Goal: Find specific page/section: Find specific page/section

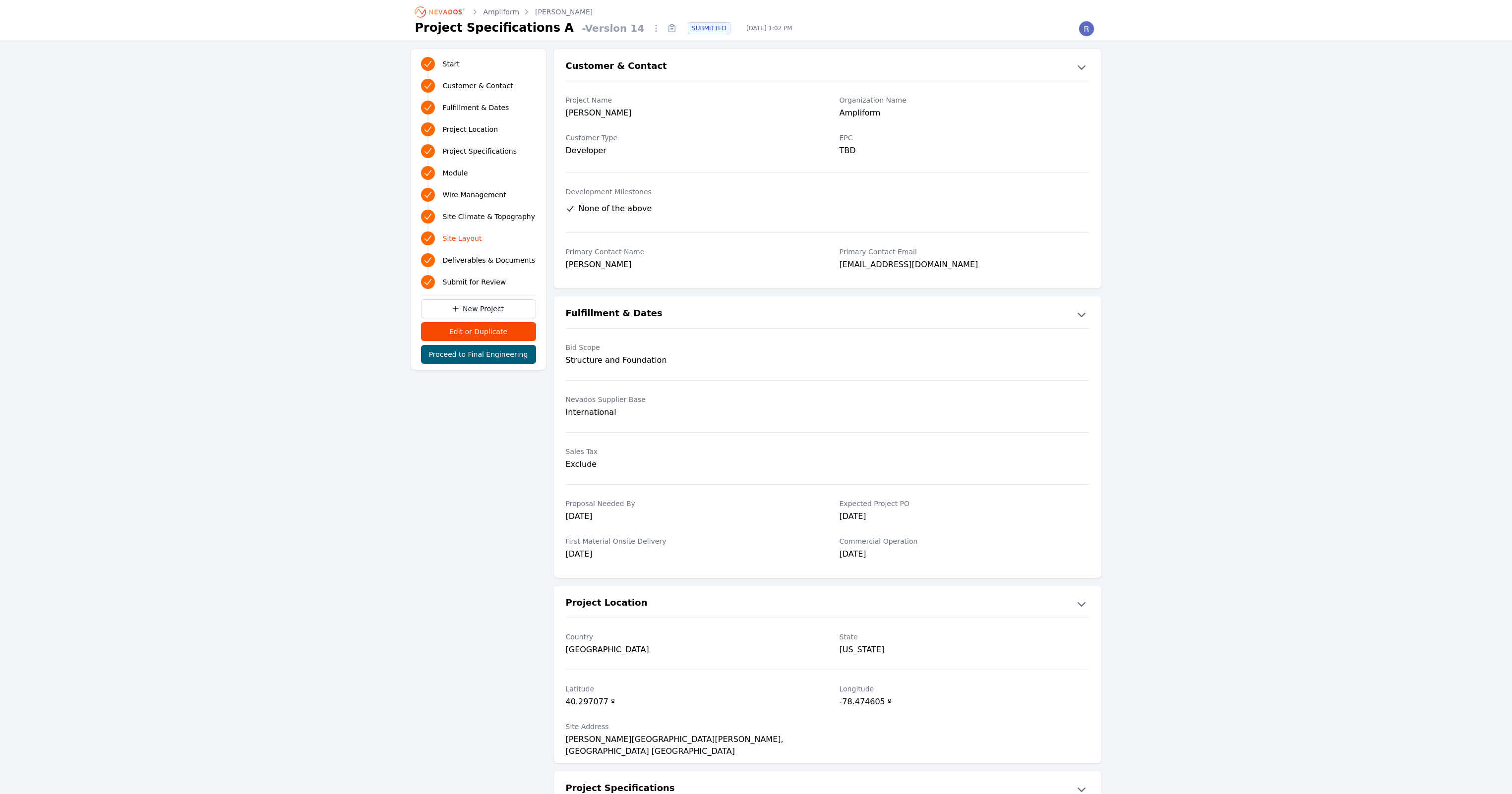
scroll to position [2405, 0]
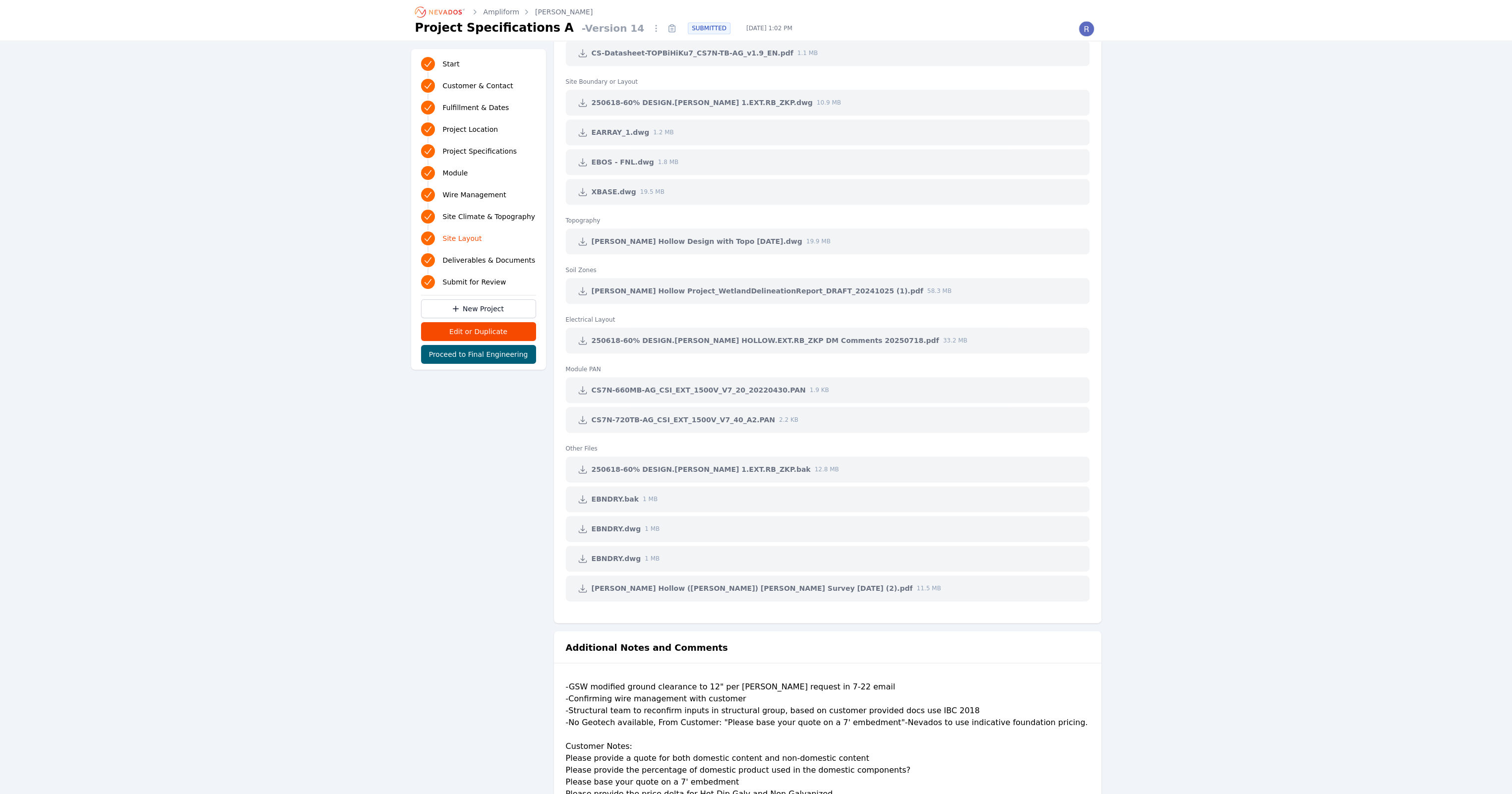
click at [419, 4] on icon "Breadcrumb" at bounding box center [440, 11] width 55 height 16
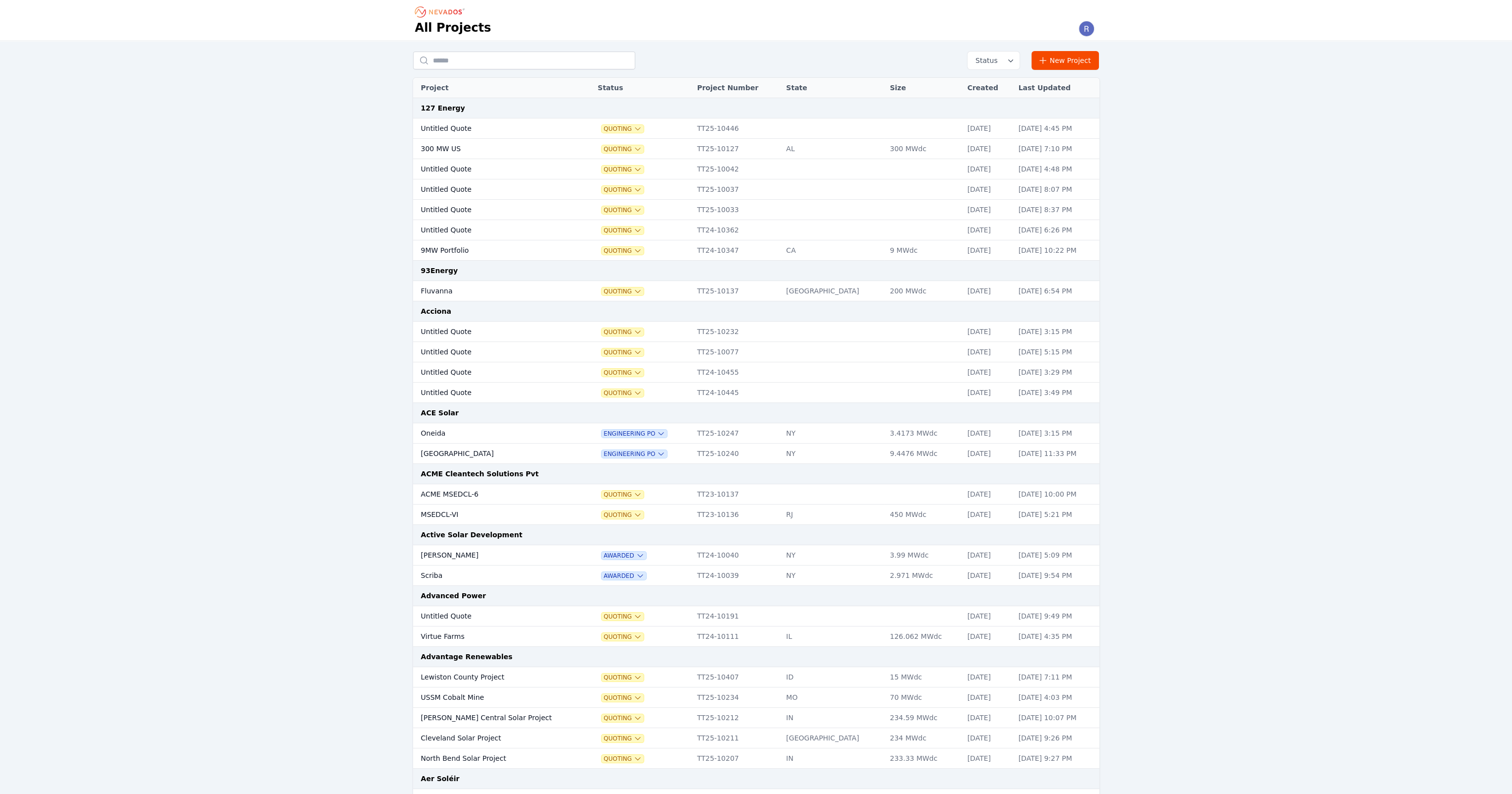
click at [1419, 544] on div "Status New Project Project Status Project Number State Size Created Last Update…" at bounding box center [756, 785] width 1512 height 1488
click at [505, 67] on input "text" at bounding box center [524, 60] width 222 height 18
type input "*********"
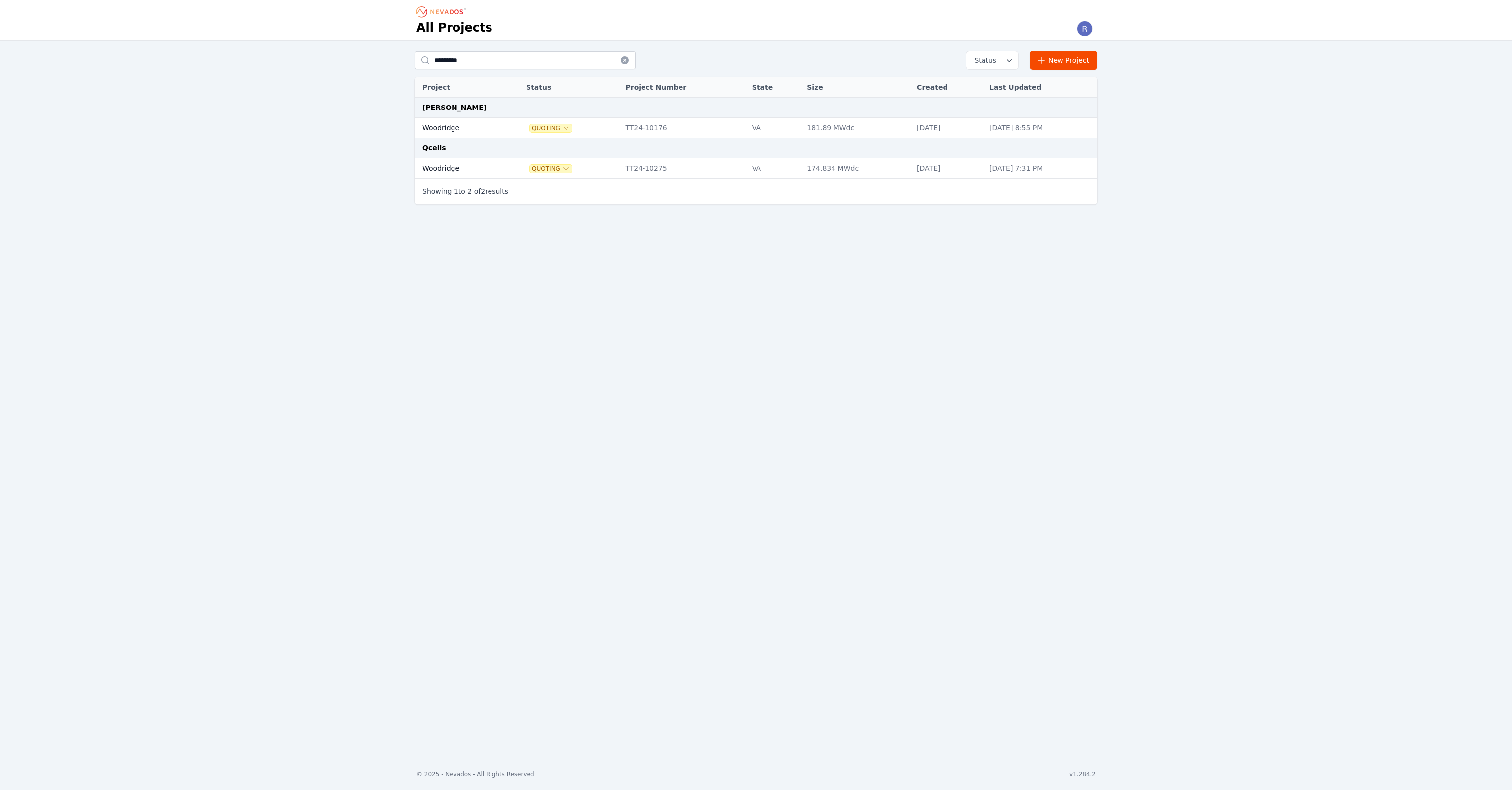
click at [466, 161] on td "Woodridge" at bounding box center [459, 168] width 89 height 20
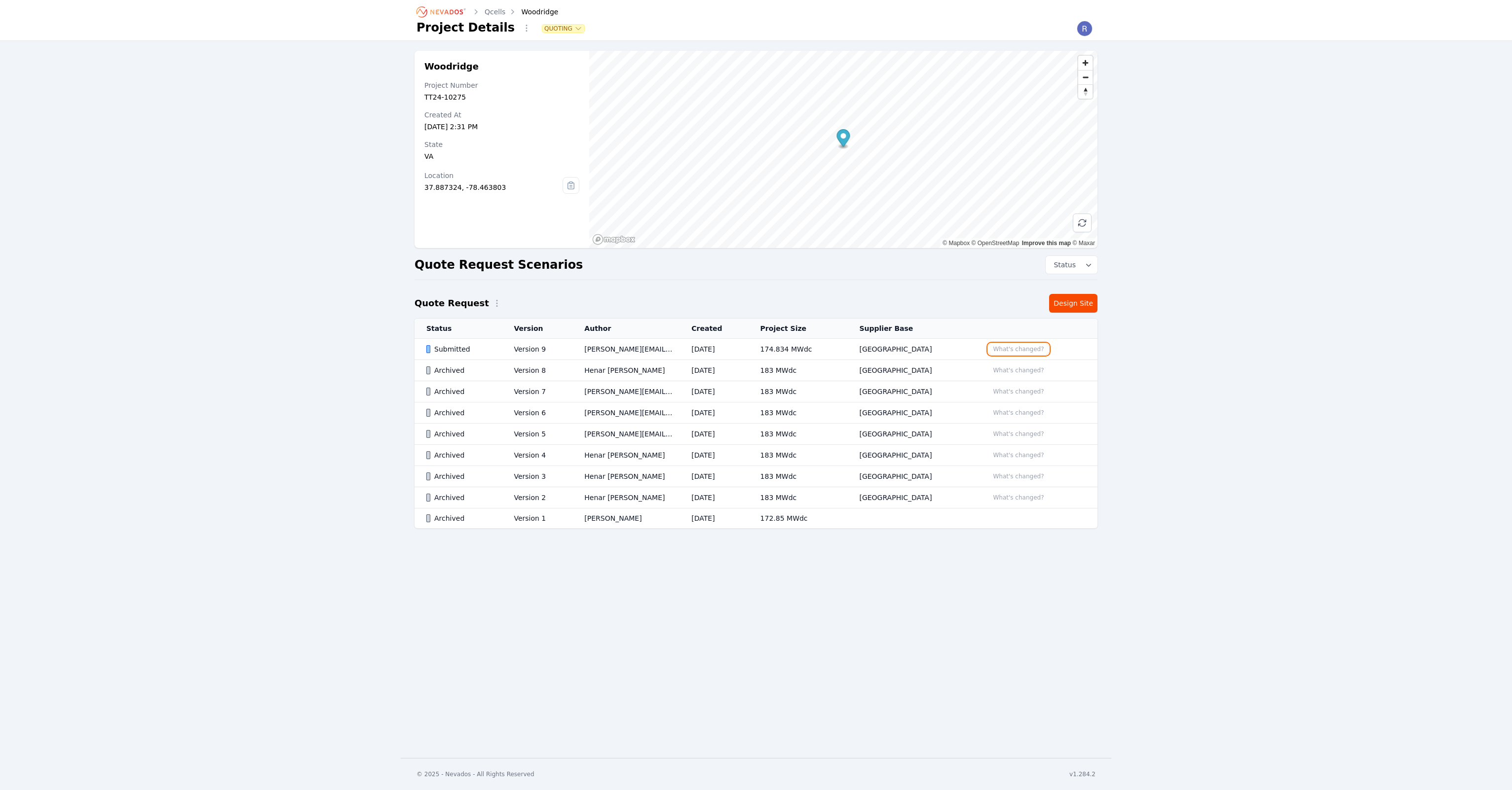
click at [1012, 349] on button "What's changed?" at bounding box center [1018, 349] width 59 height 11
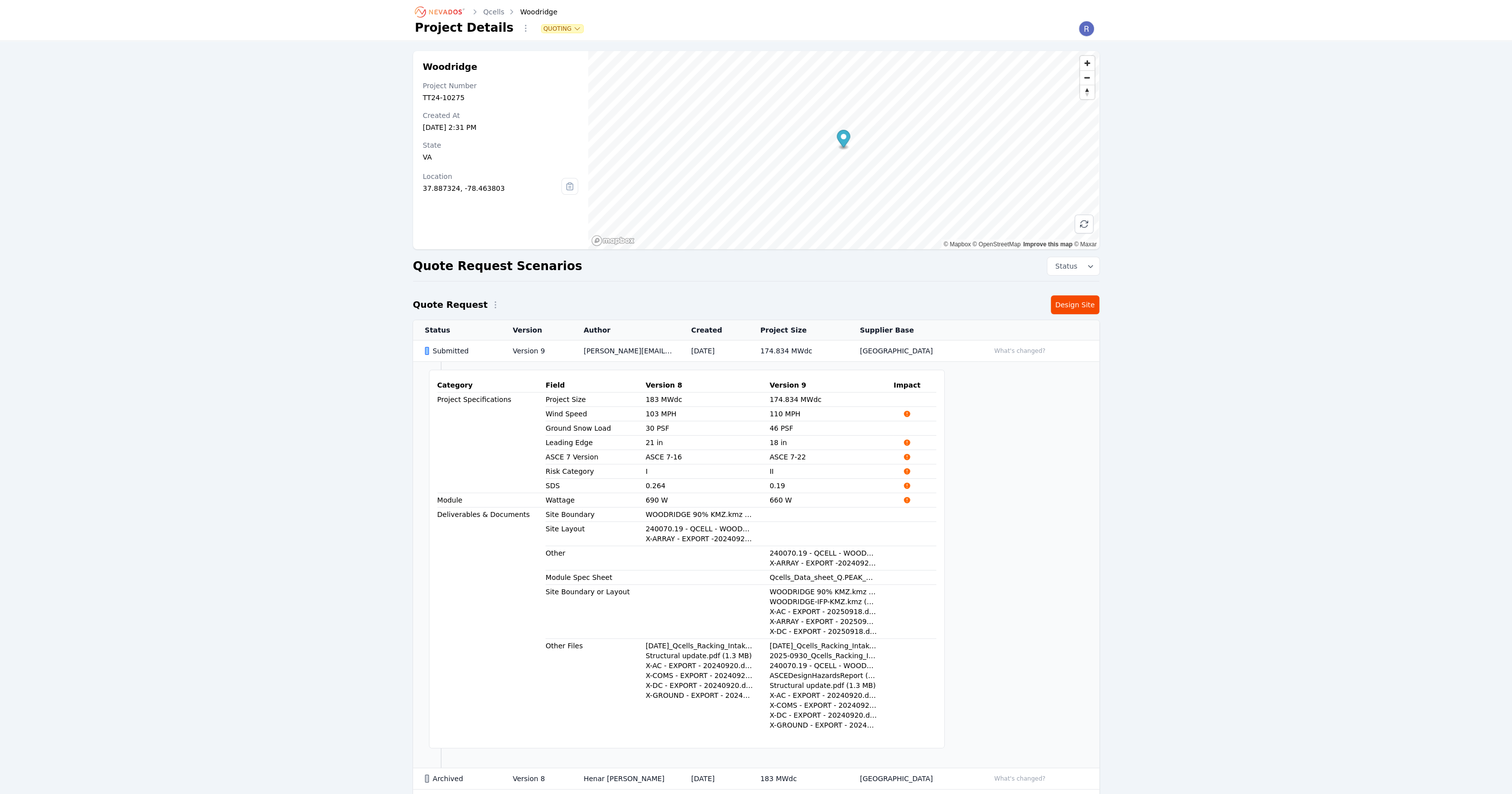
click at [485, 348] on div "Submitted" at bounding box center [460, 351] width 71 height 10
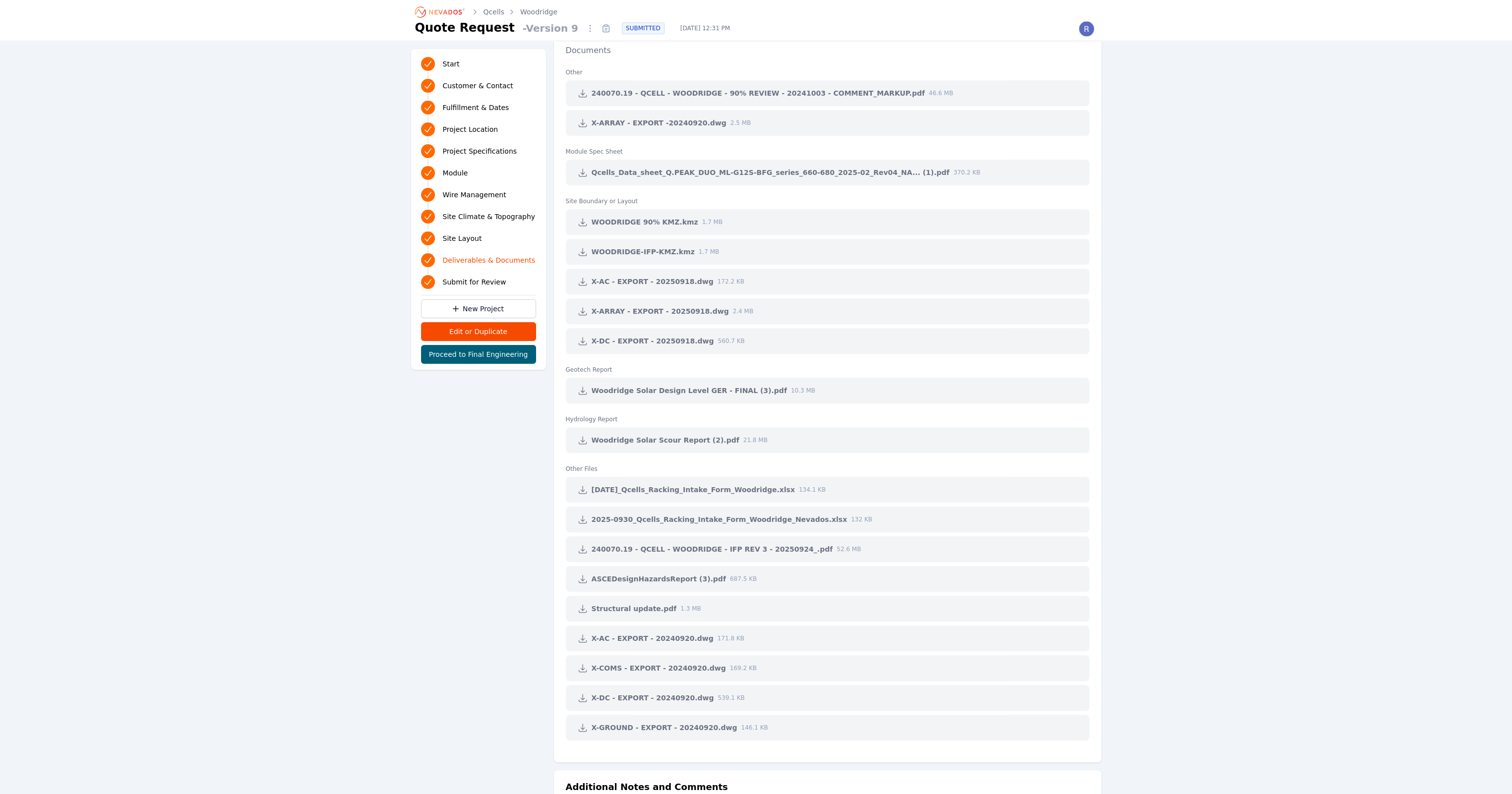
scroll to position [1931, 0]
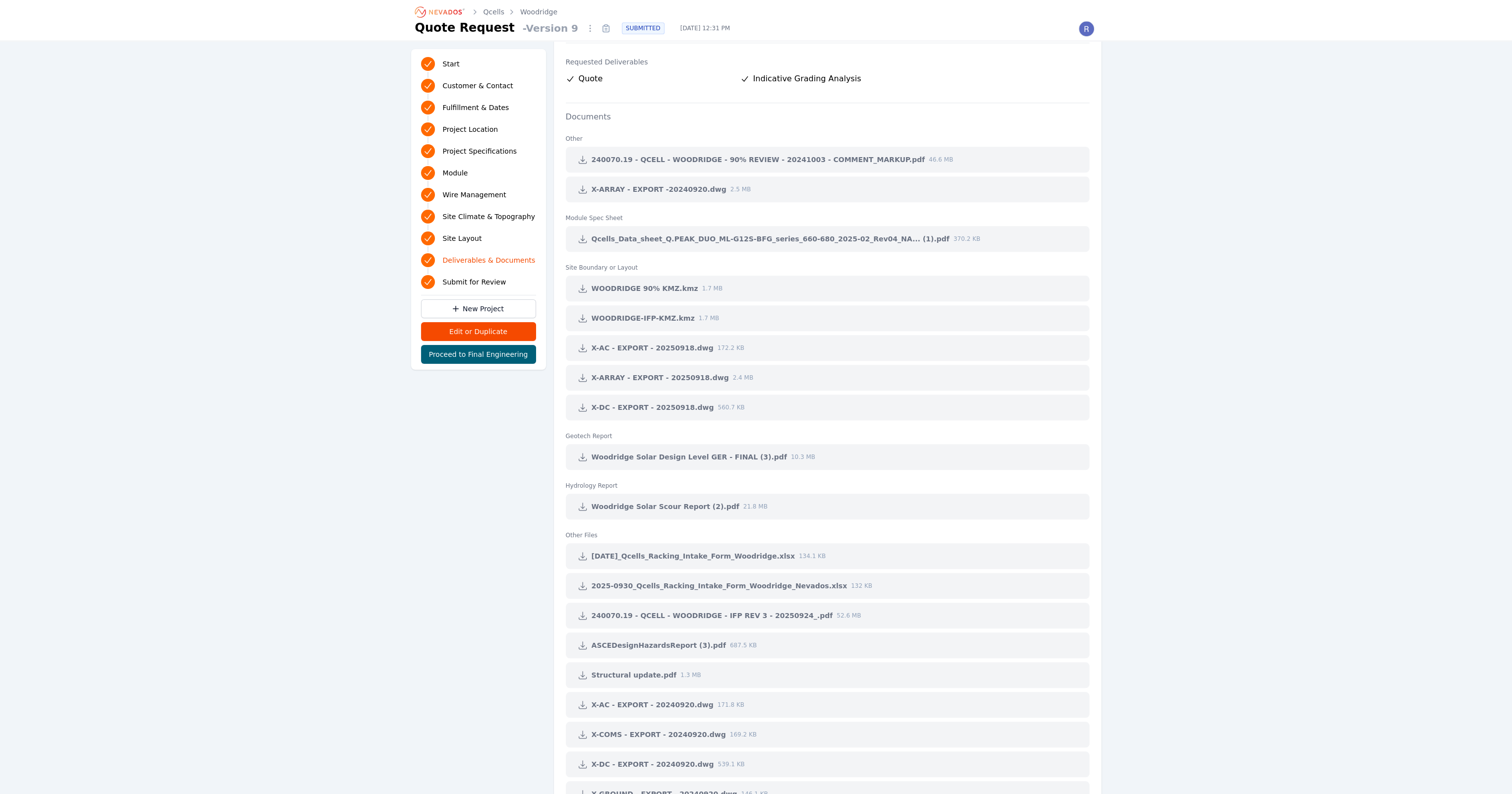
click at [584, 376] on icon at bounding box center [583, 378] width 8 height 8
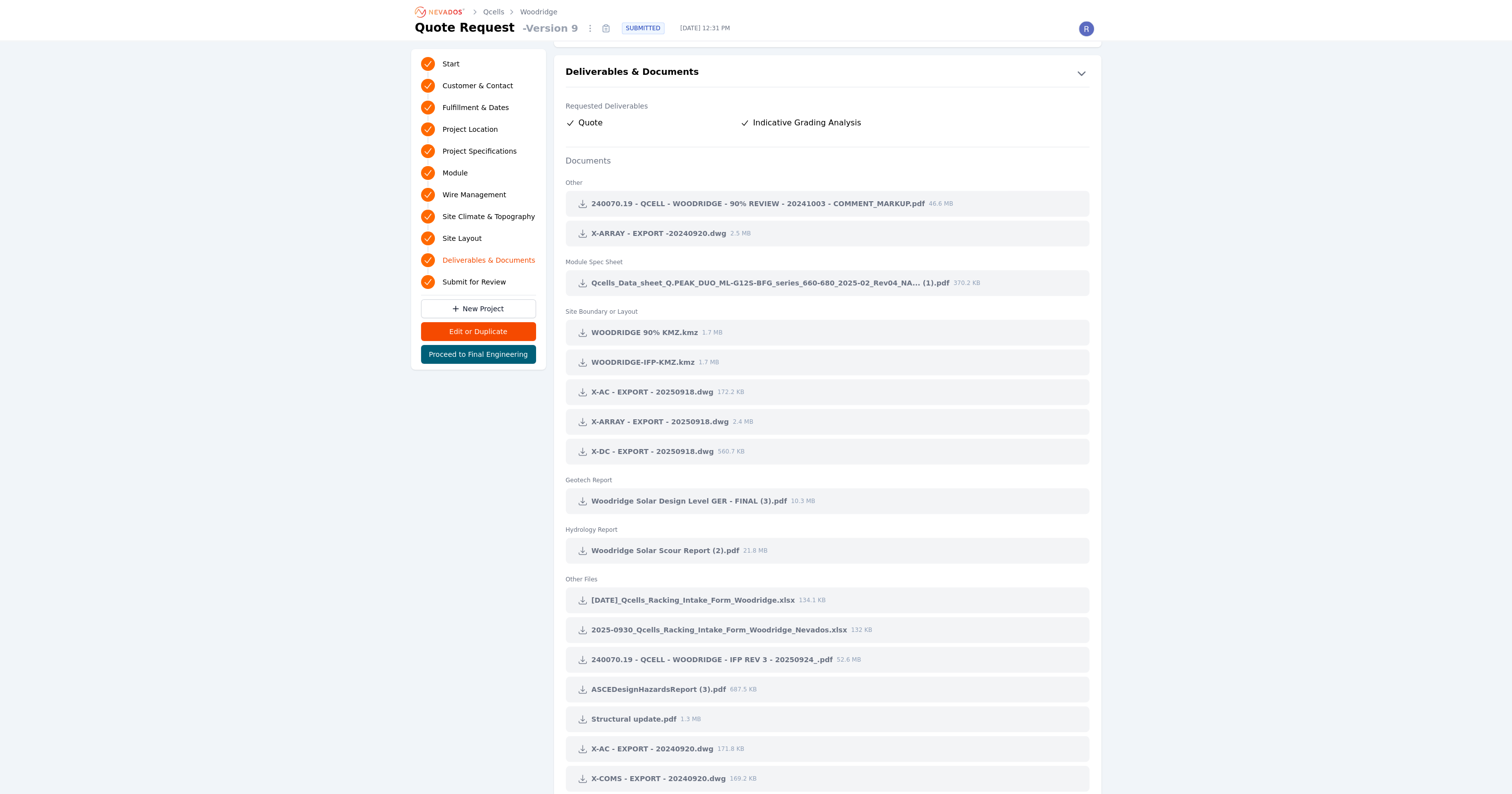
scroll to position [1756, 0]
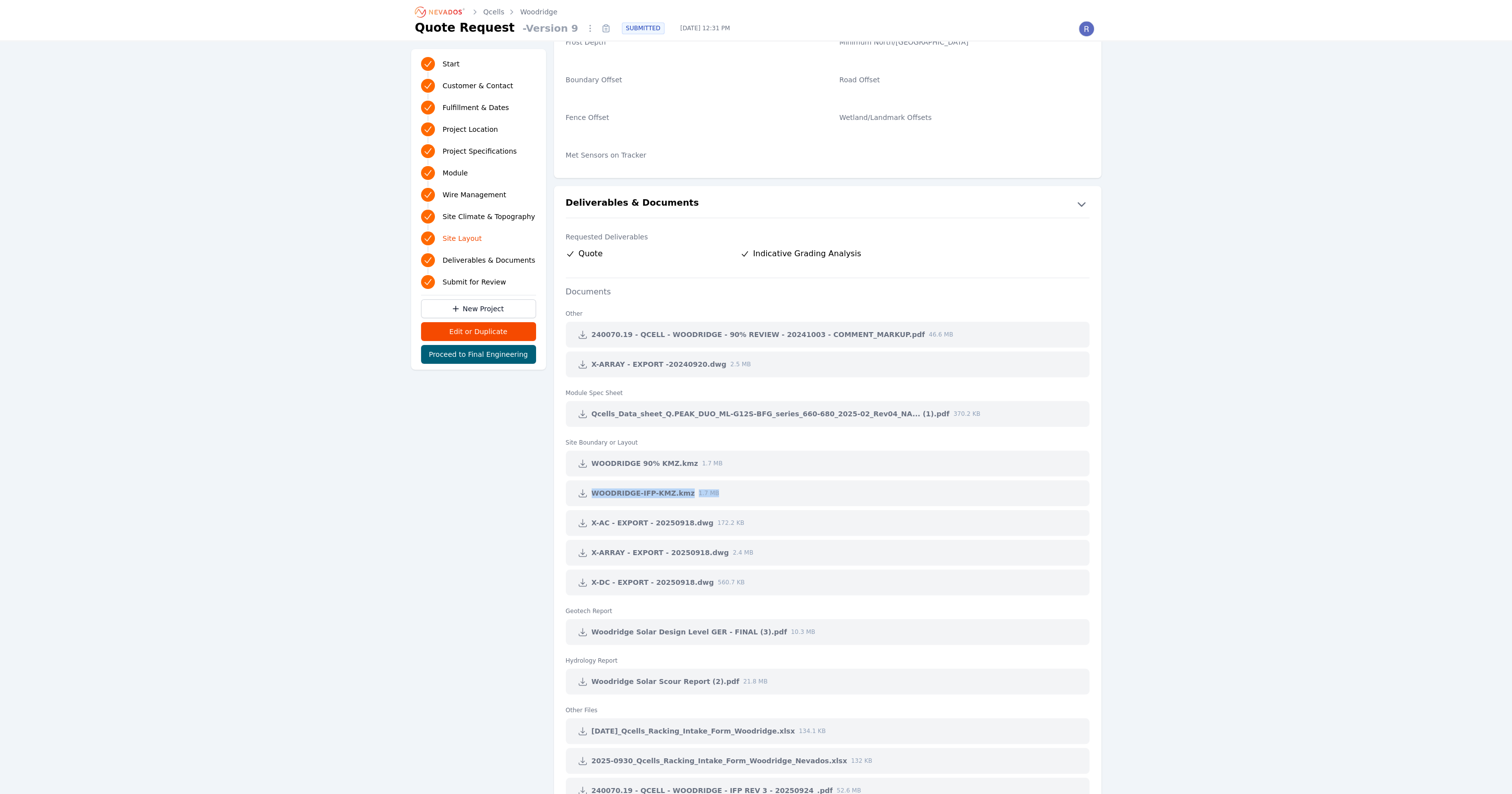
drag, startPoint x: 1190, startPoint y: 481, endPoint x: 1111, endPoint y: 541, distance: 99.2
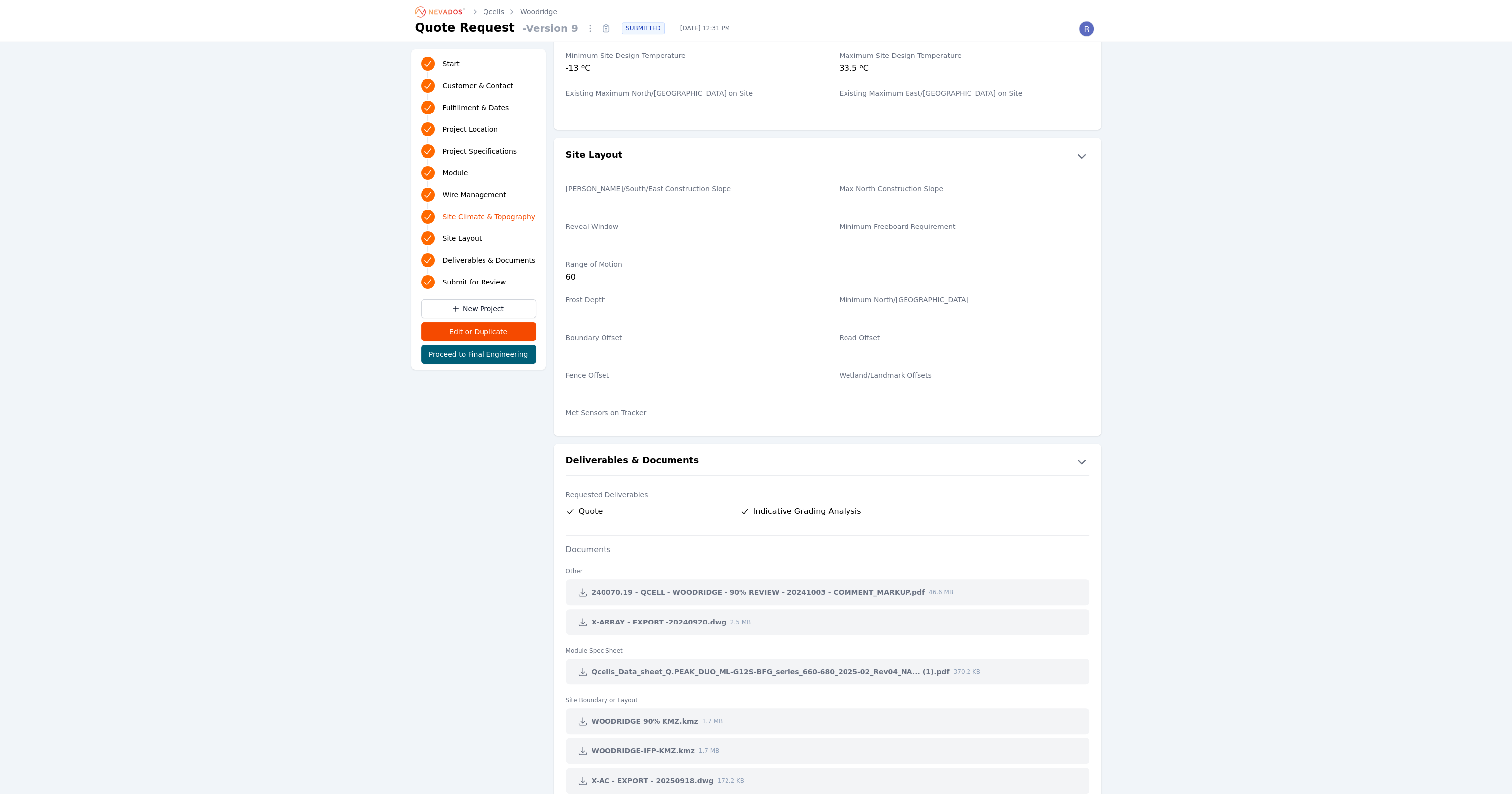
scroll to position [1409, 0]
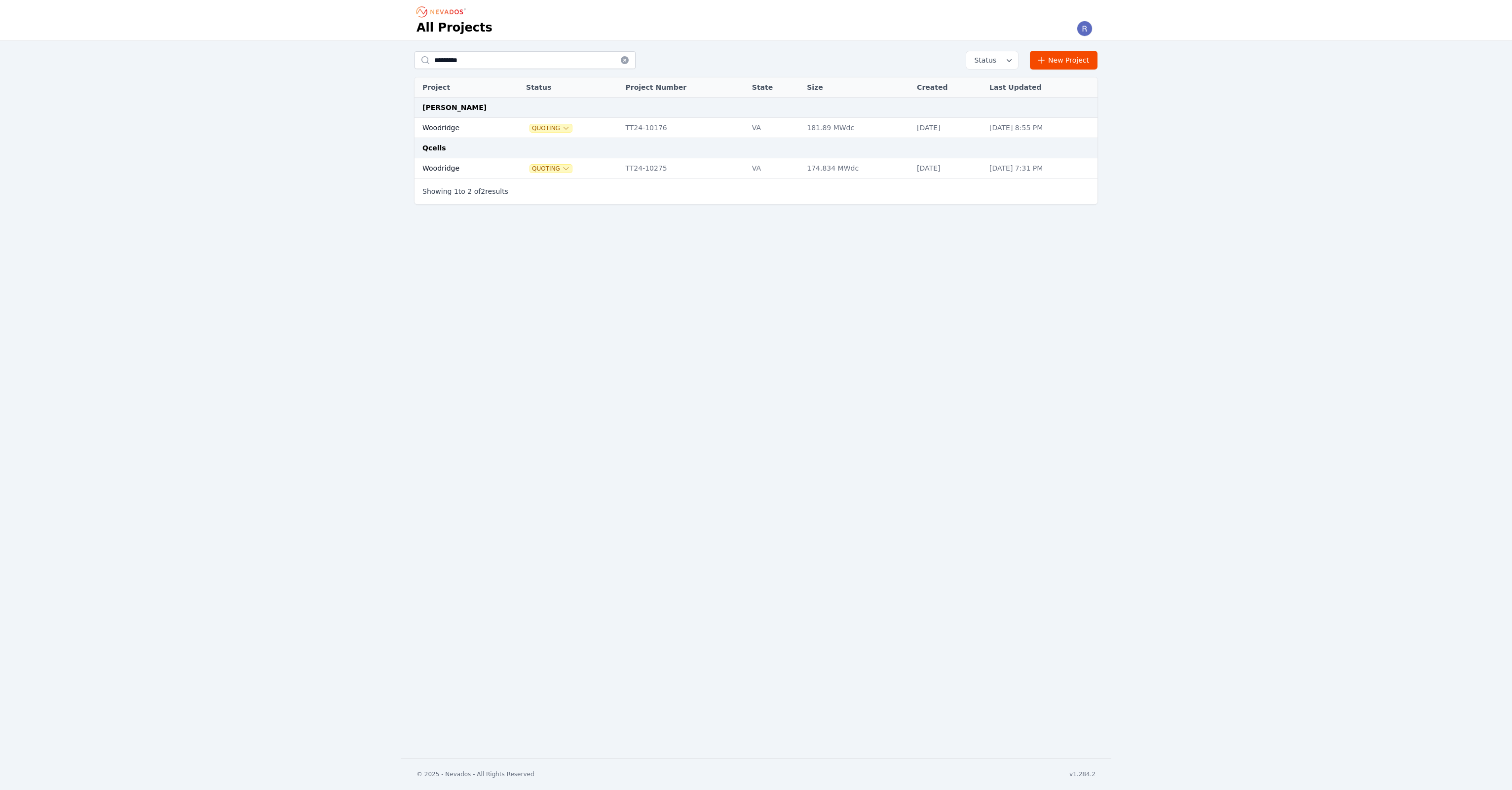
click at [496, 131] on td "Woodridge" at bounding box center [459, 128] width 89 height 20
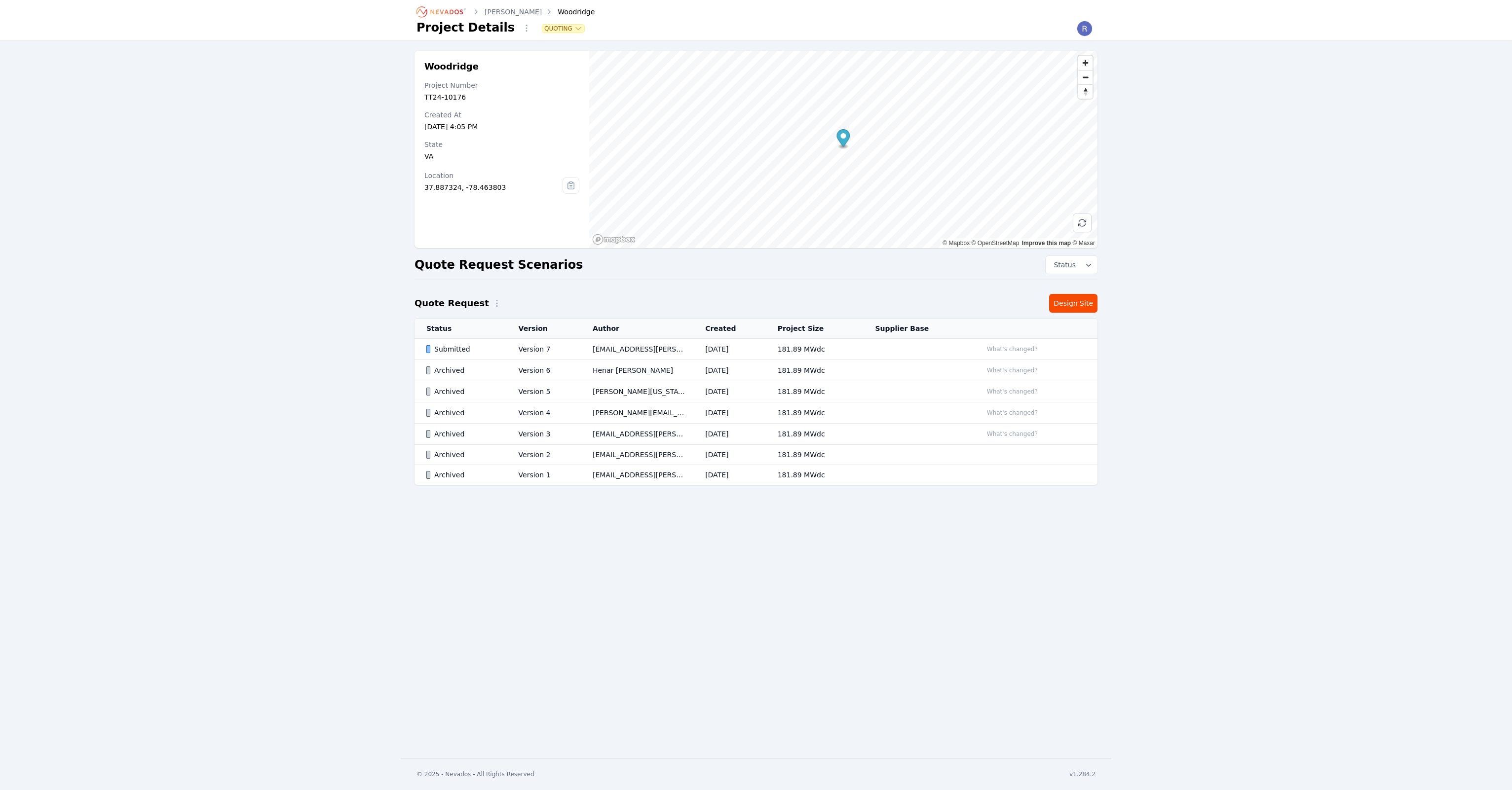
drag, startPoint x: 1294, startPoint y: 310, endPoint x: 1197, endPoint y: 291, distance: 98.8
click at [1251, 302] on div "Woodridge Project Number TT24-10176 Created At [DATE] 4:05 PM State [US_STATE] …" at bounding box center [756, 273] width 1512 height 464
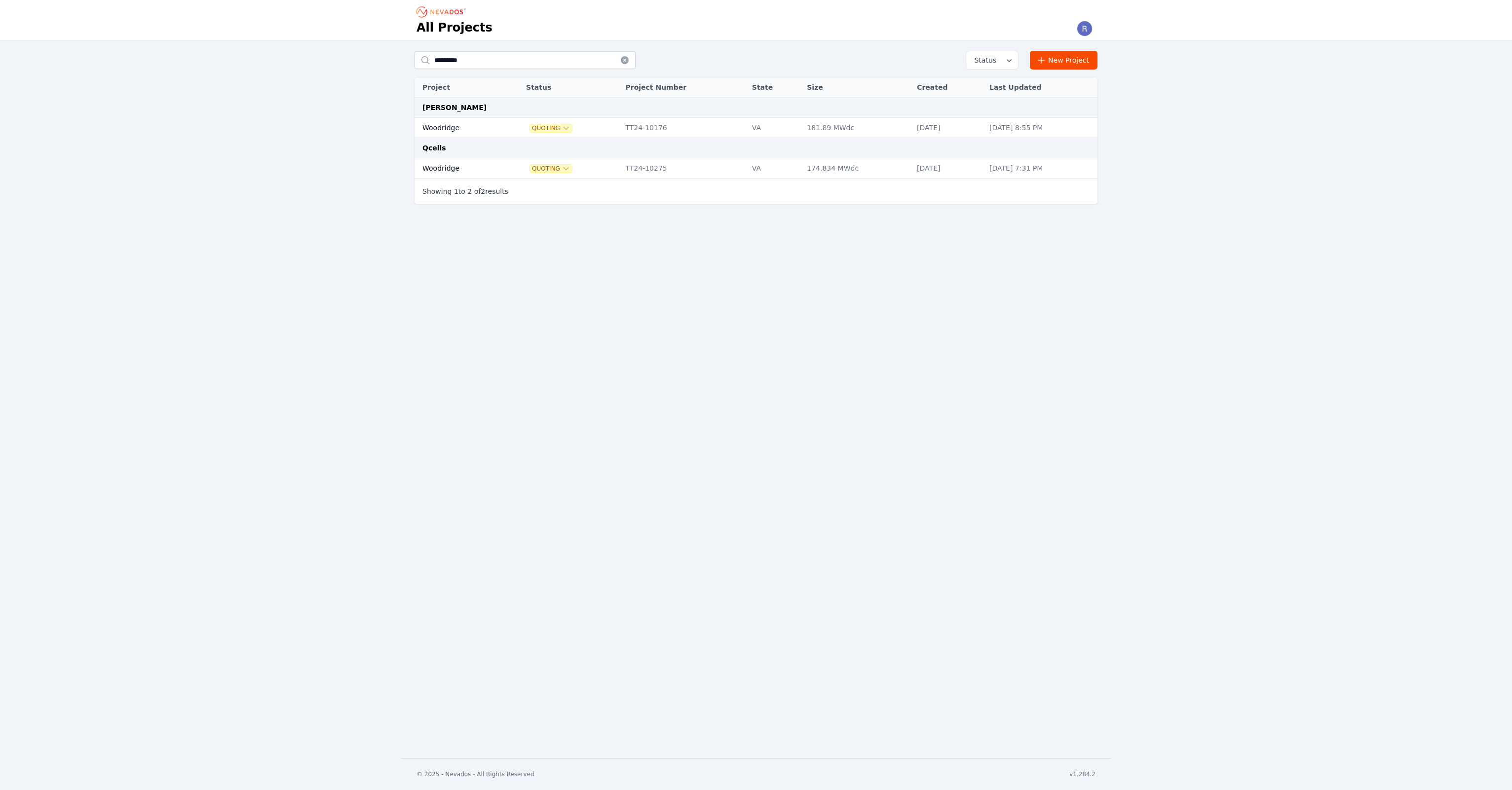
click at [489, 166] on td "Woodridge" at bounding box center [459, 168] width 89 height 20
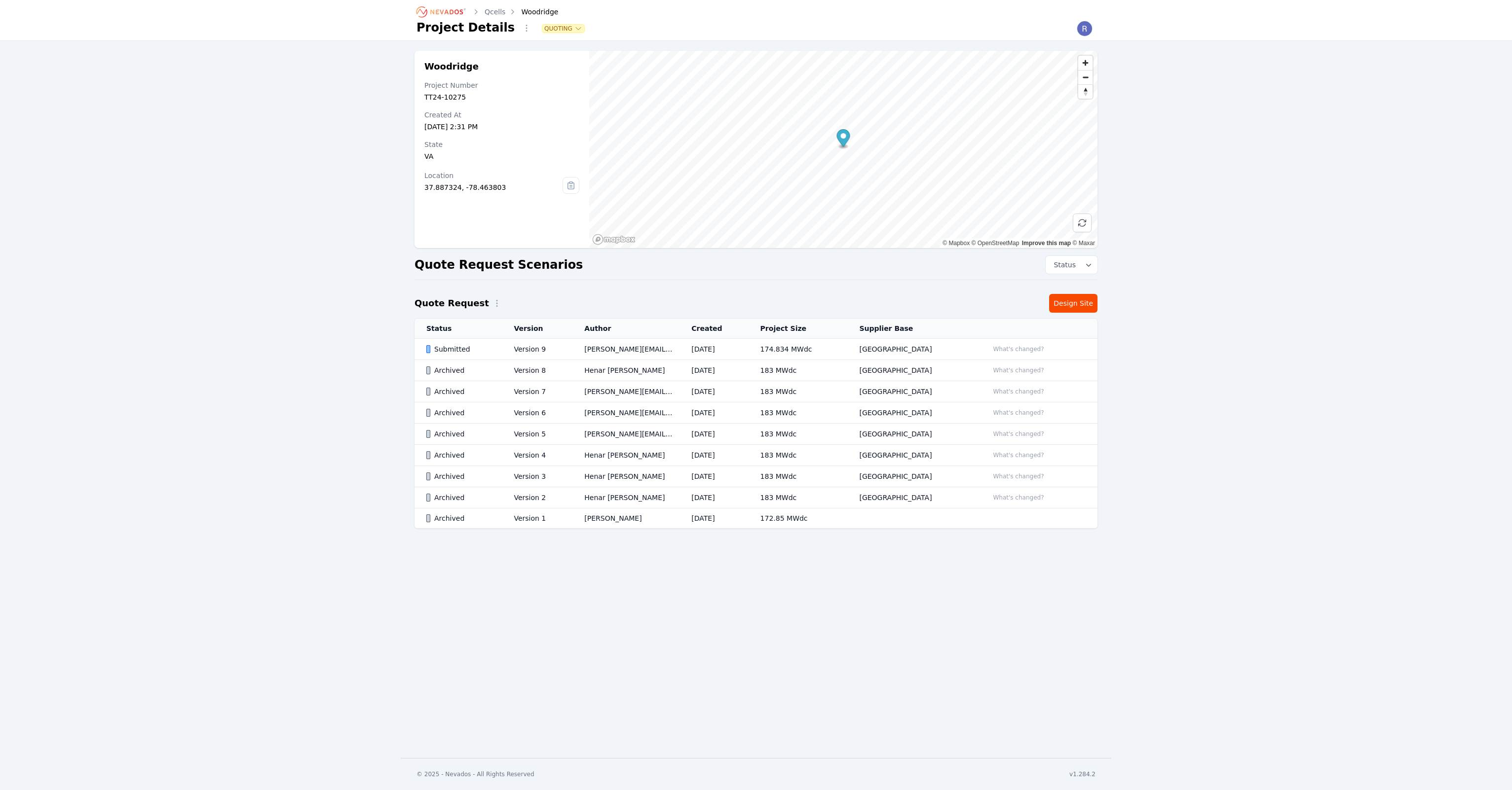
click at [1309, 303] on div "Woodridge Project Number TT24-10275 Created At [DATE] 2:31 PM State [US_STATE] …" at bounding box center [756, 295] width 1512 height 507
click at [273, 672] on div "Qcells Woodridge Project Details Quoting Woodridge Project Number TT24-10275 Cr…" at bounding box center [756, 379] width 1512 height 758
click at [479, 348] on div "Submitted" at bounding box center [461, 349] width 70 height 10
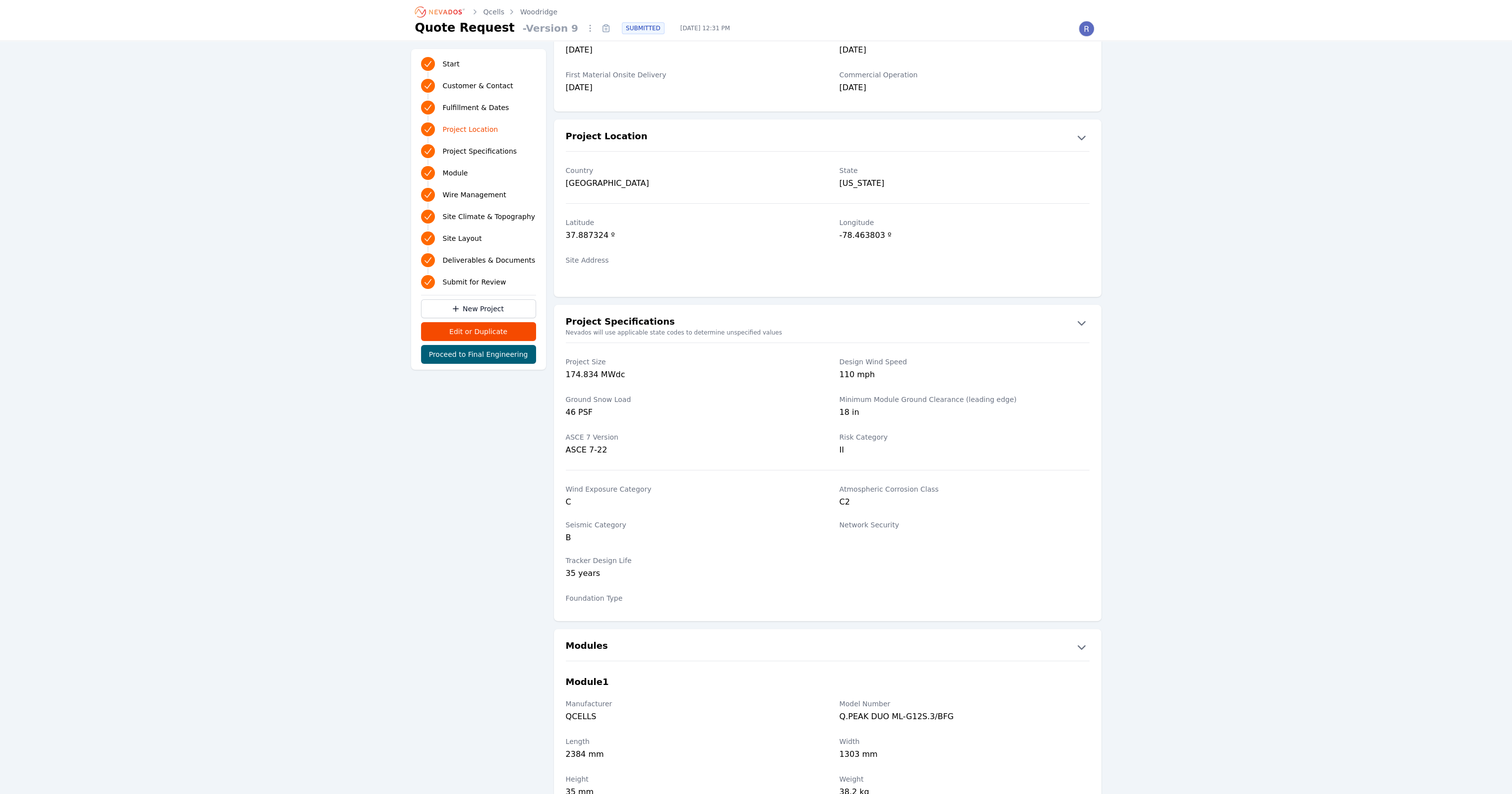
scroll to position [694, 0]
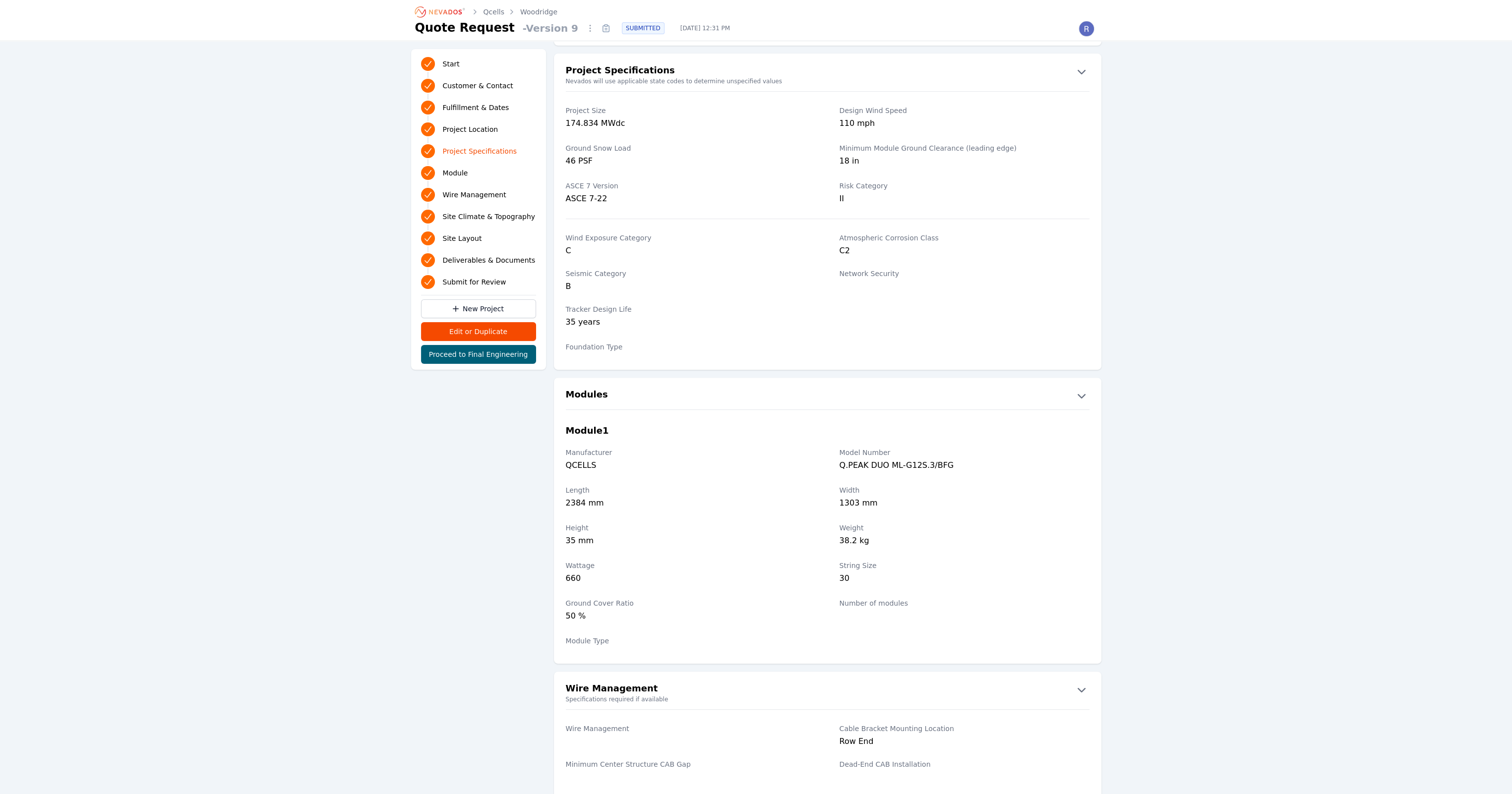
click at [316, 615] on div "Start Customer & Contact Fulfillment & Dates Project Location Project Specifica…" at bounding box center [756, 787] width 1512 height 2872
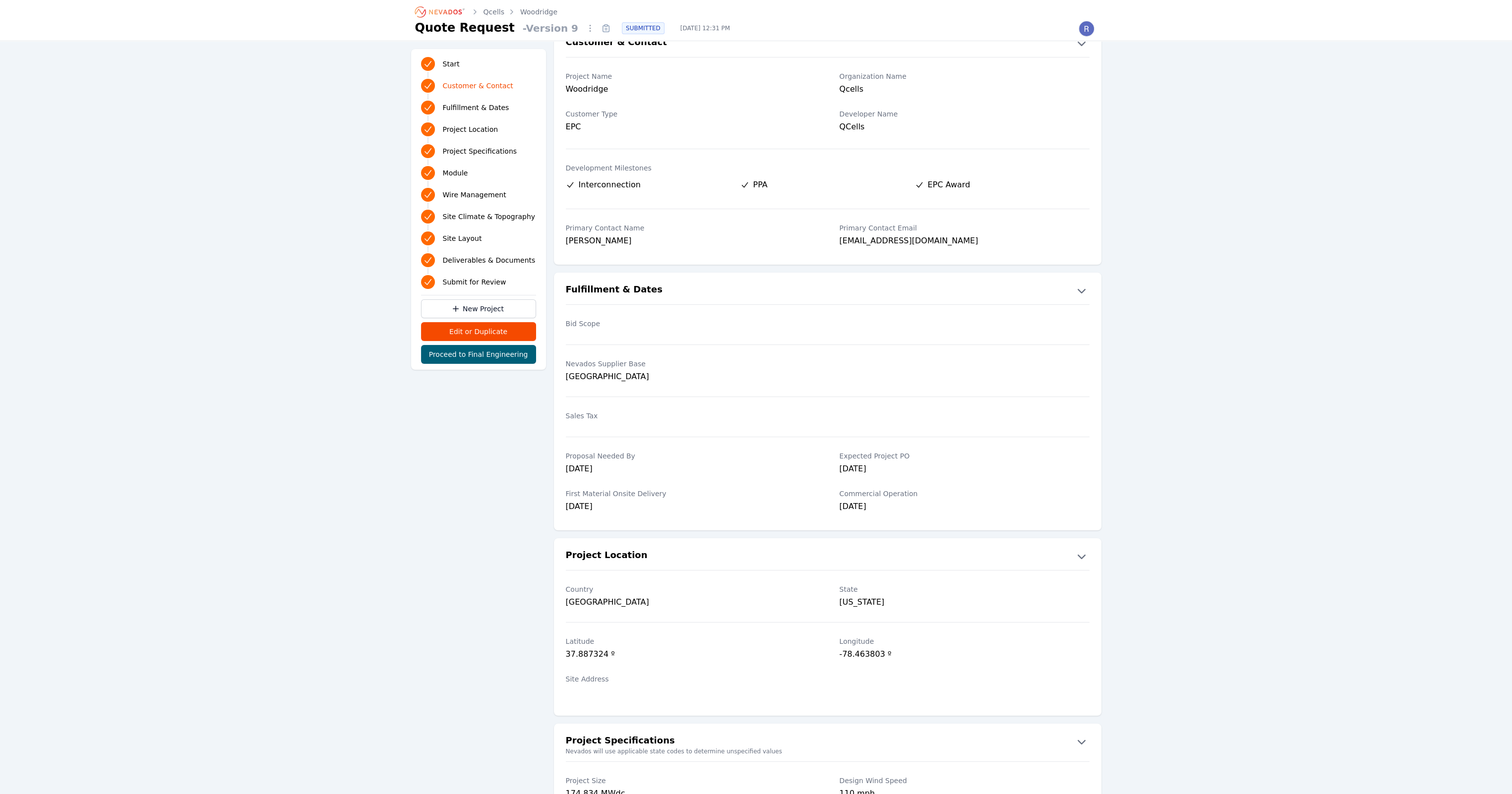
scroll to position [0, 0]
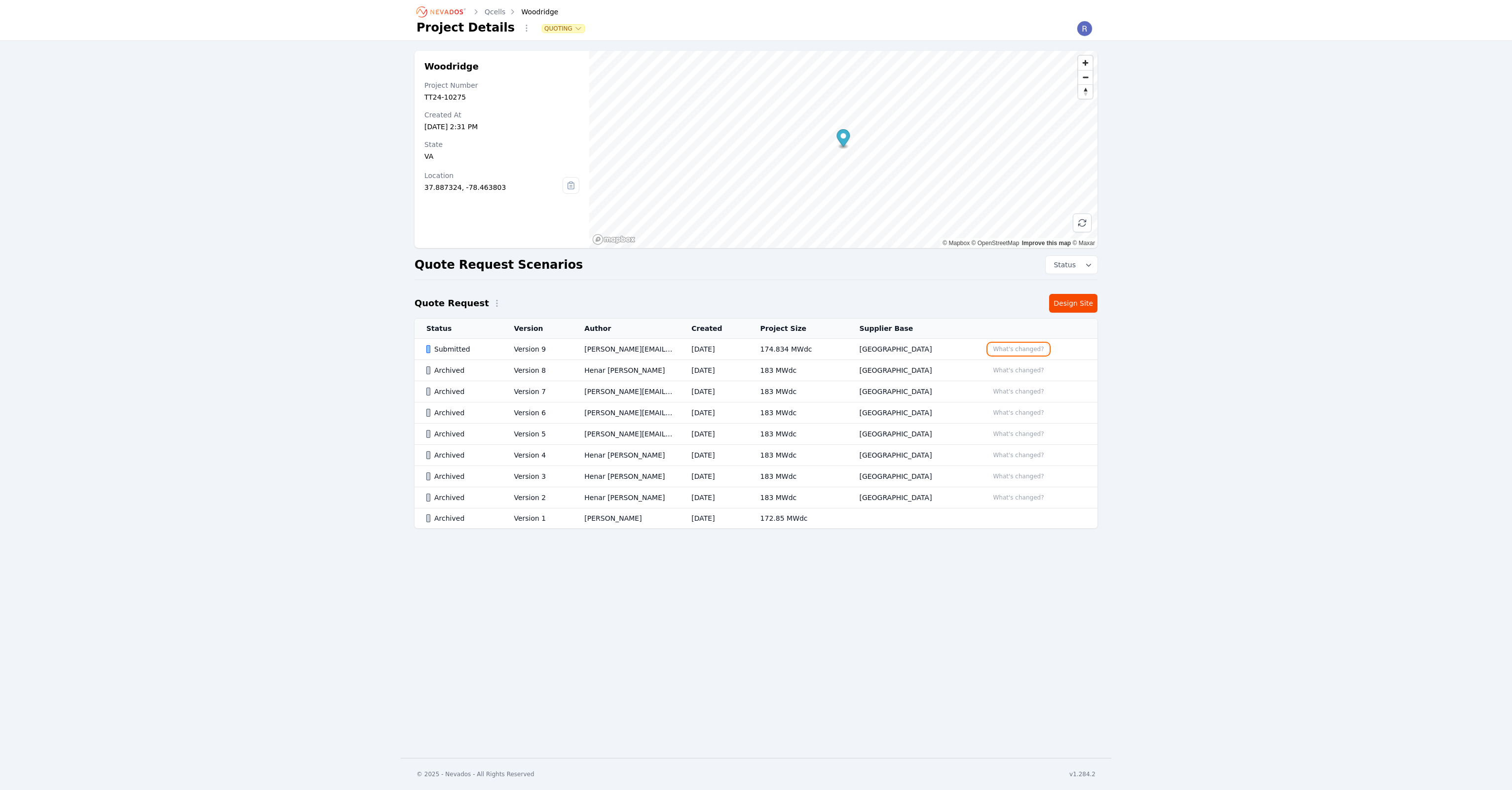
click at [1013, 352] on button "What's changed?" at bounding box center [1018, 349] width 59 height 11
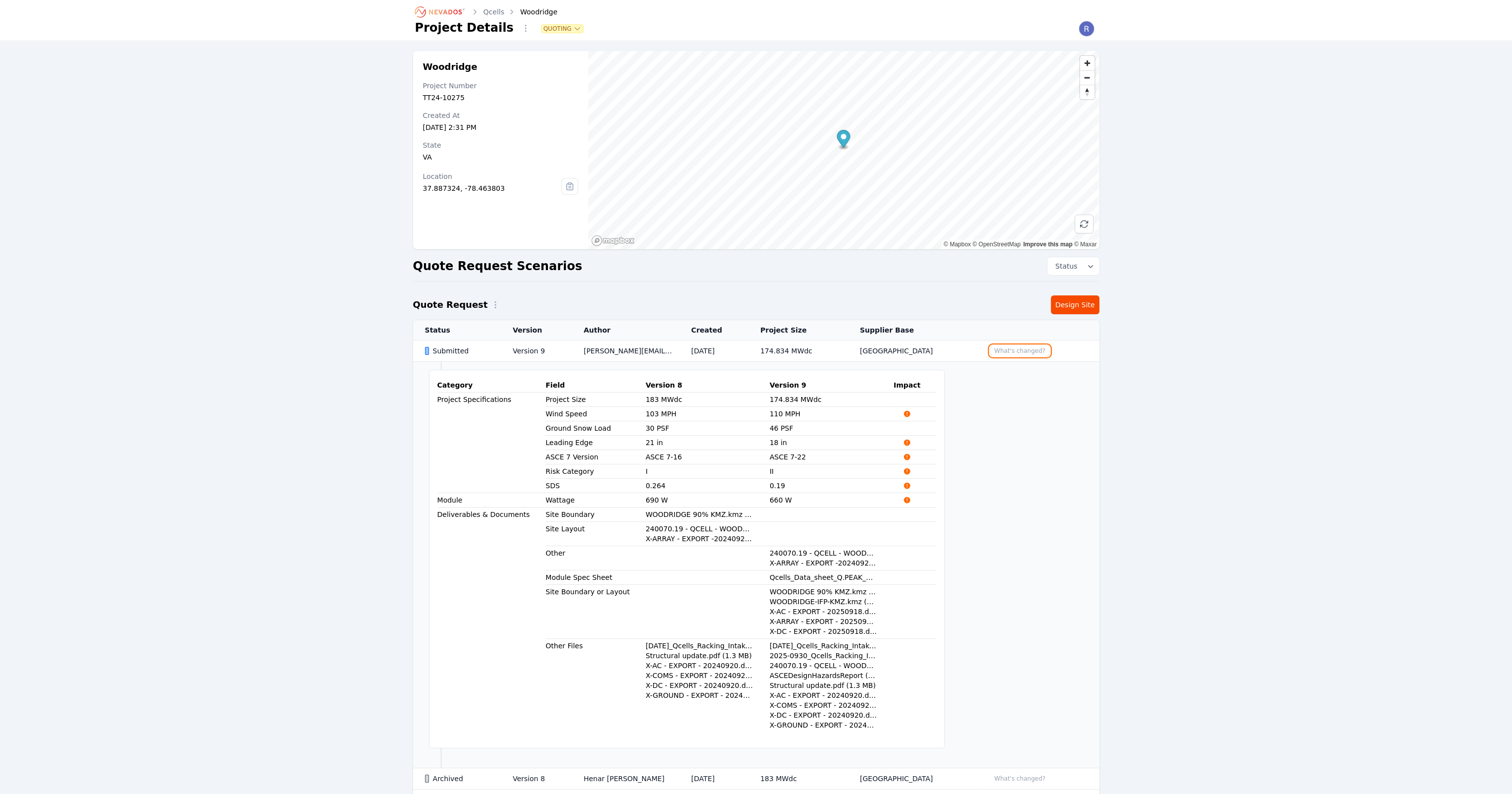
click at [1018, 354] on button "What's changed?" at bounding box center [1020, 350] width 60 height 11
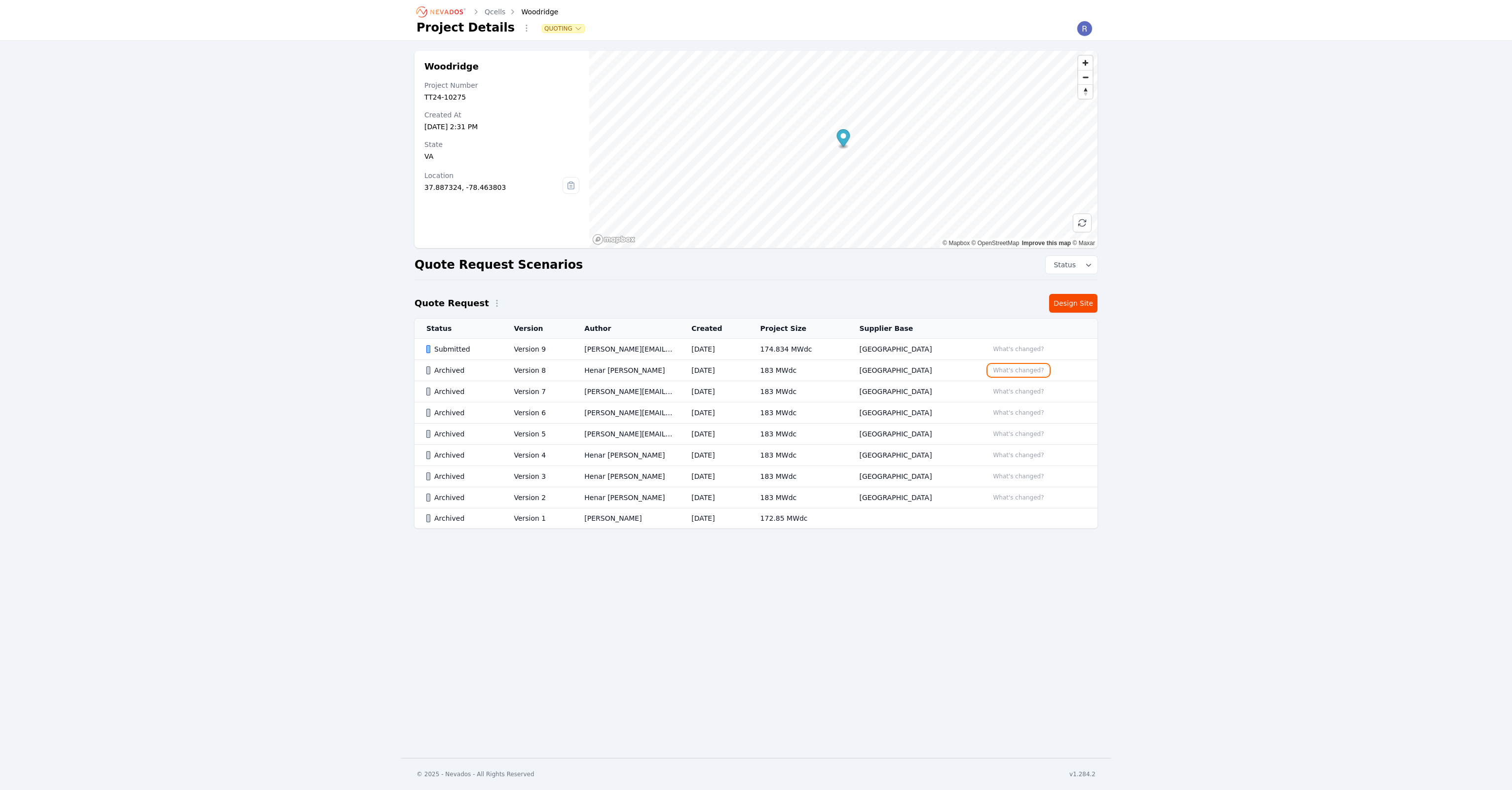
click at [1011, 369] on button "What's changed?" at bounding box center [1018, 370] width 59 height 11
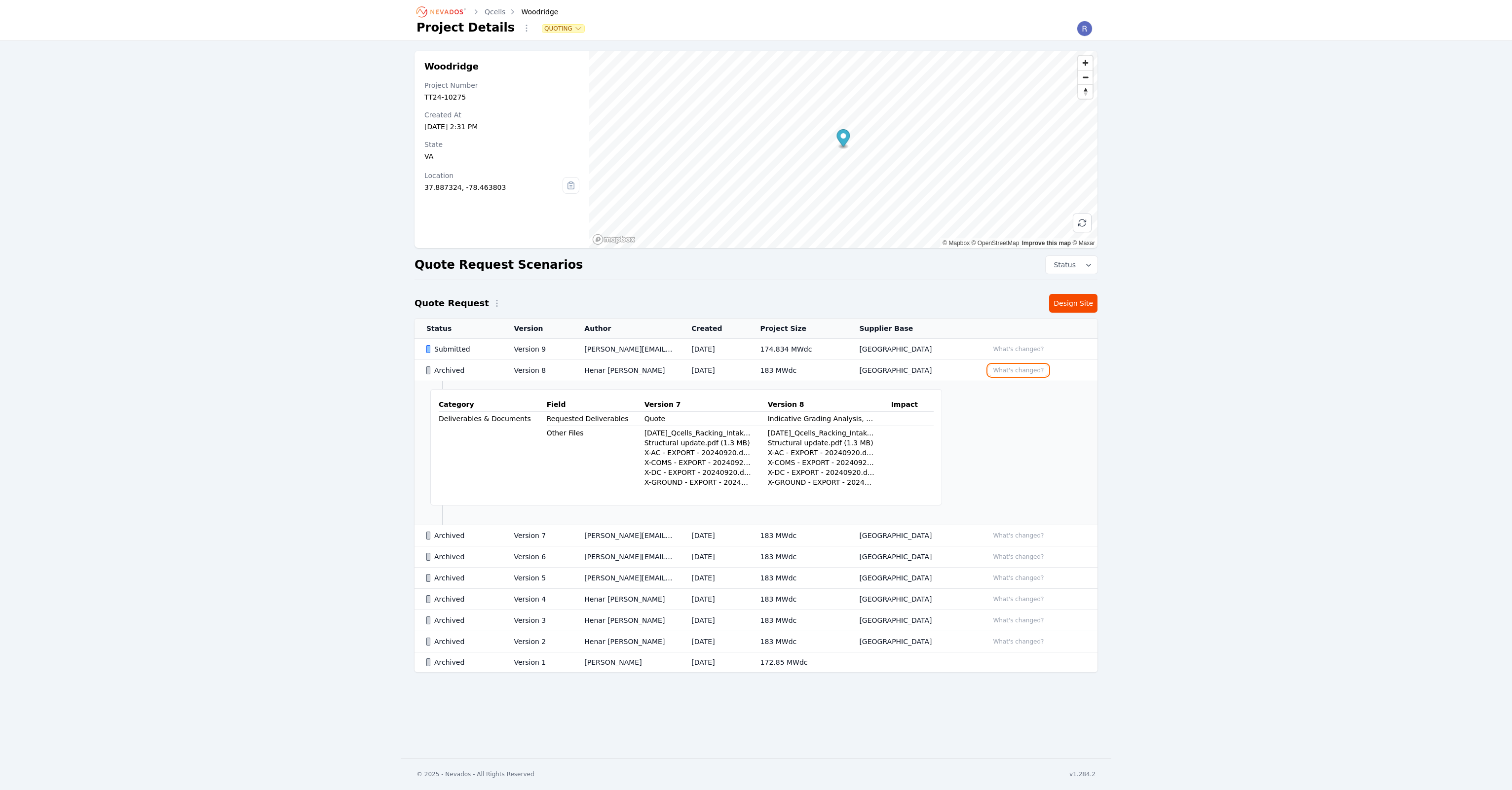
click at [1011, 369] on button "What's changed?" at bounding box center [1018, 370] width 59 height 11
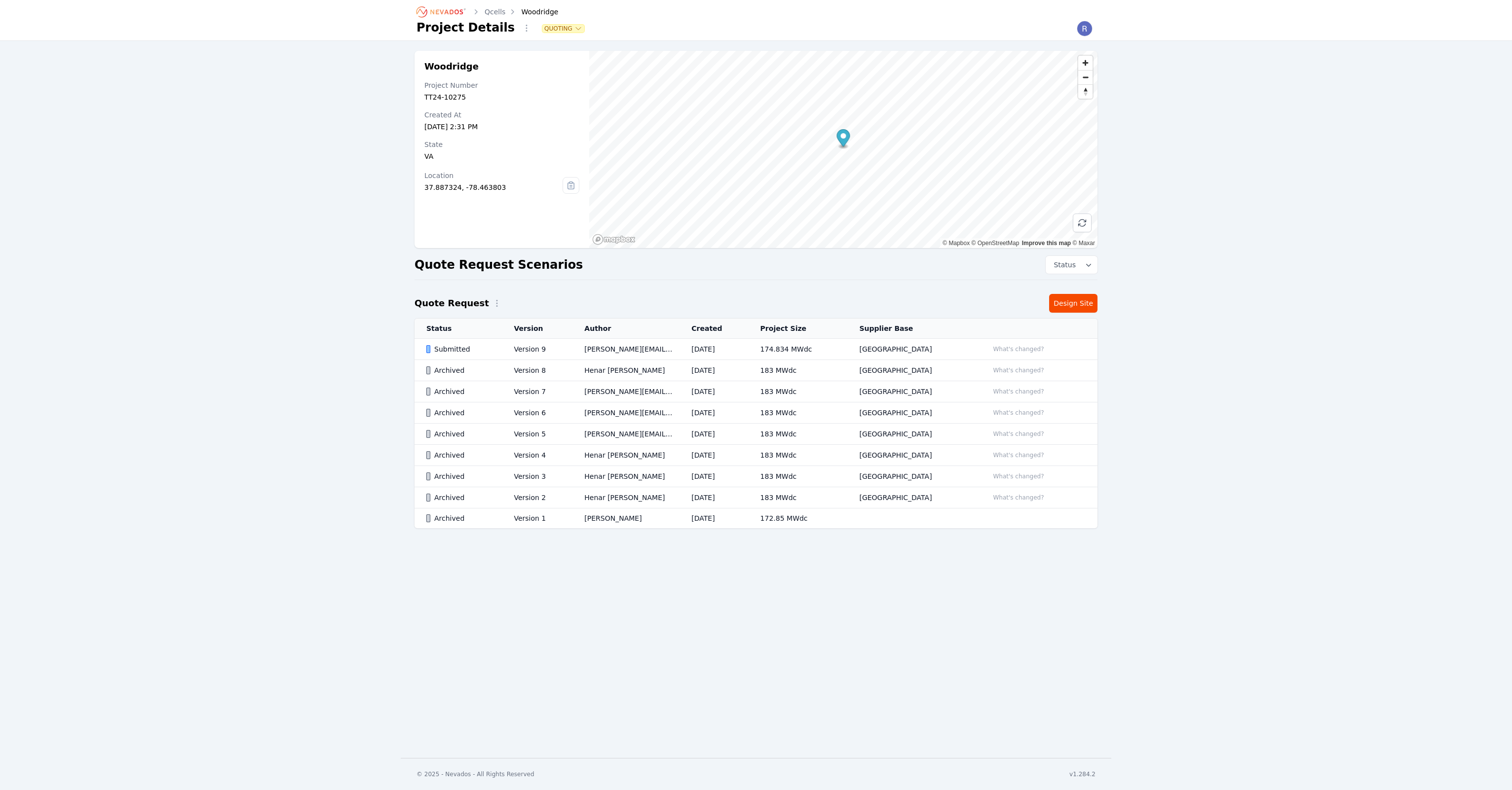
click at [502, 348] on td "Submitted" at bounding box center [458, 350] width 87 height 22
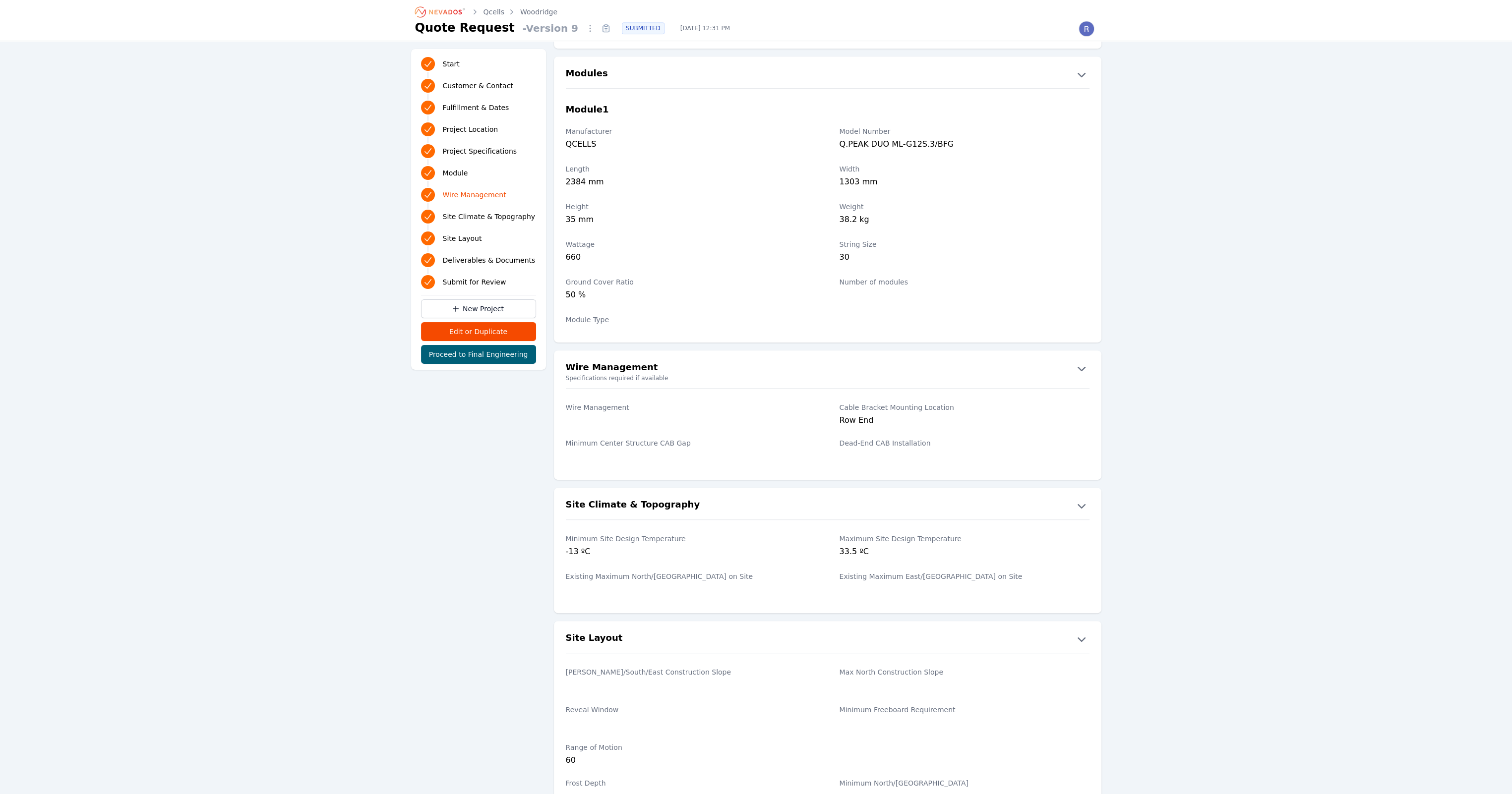
scroll to position [1039, 0]
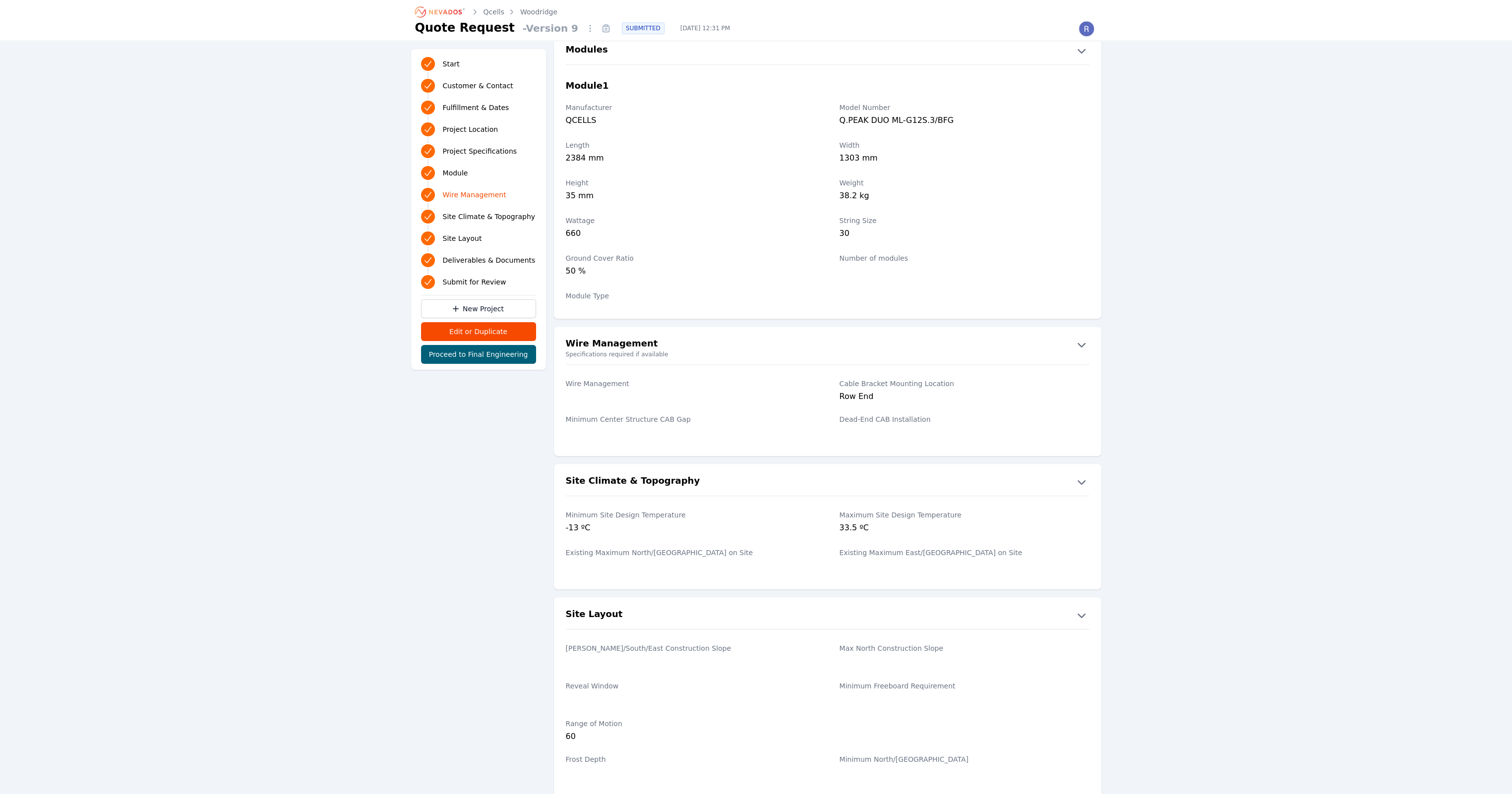
click at [1202, 355] on div "Start Customer & Contact Fulfillment & Dates Project Location Project Specifica…" at bounding box center [756, 442] width 1512 height 2872
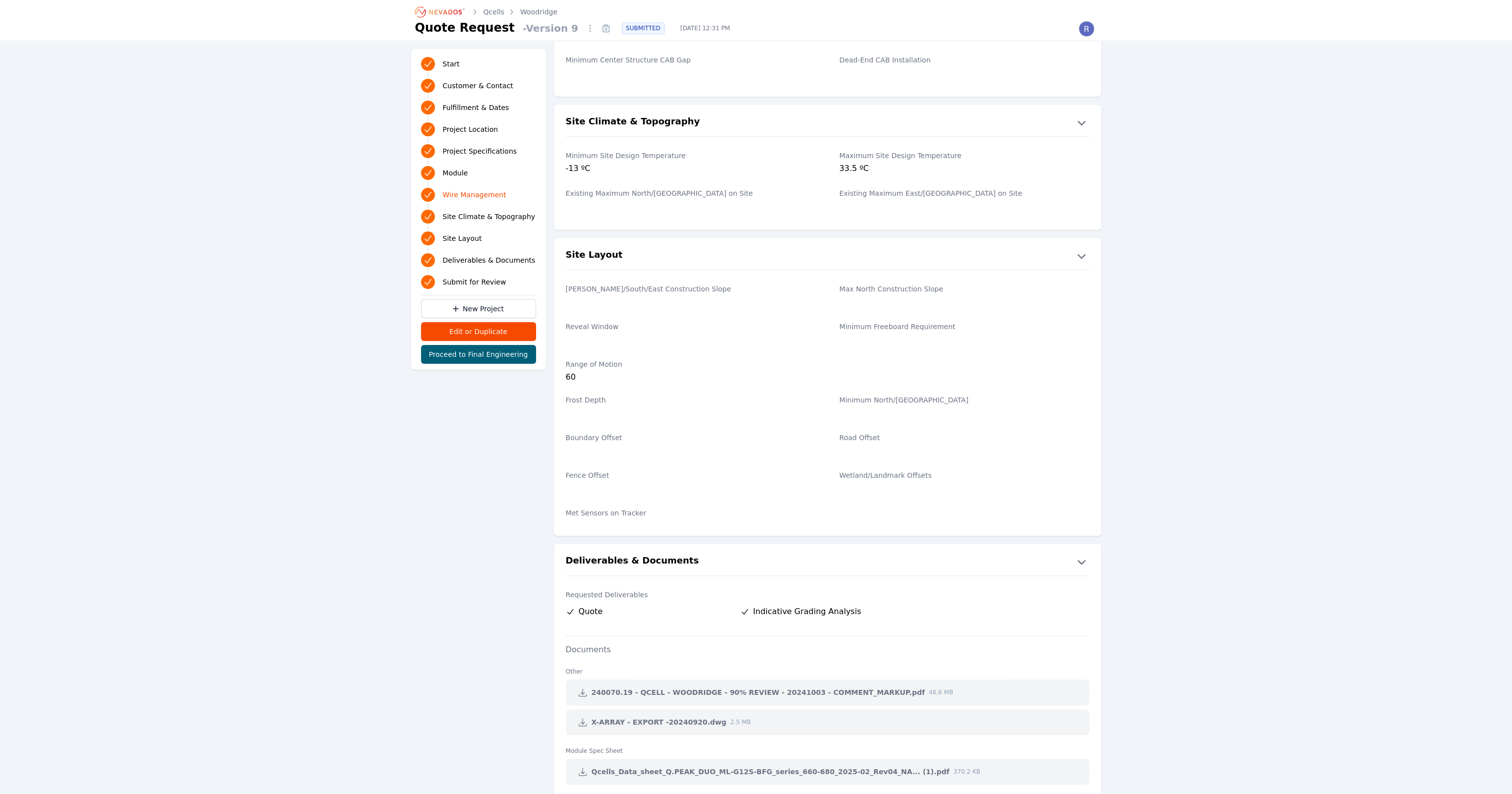
scroll to position [1336, 0]
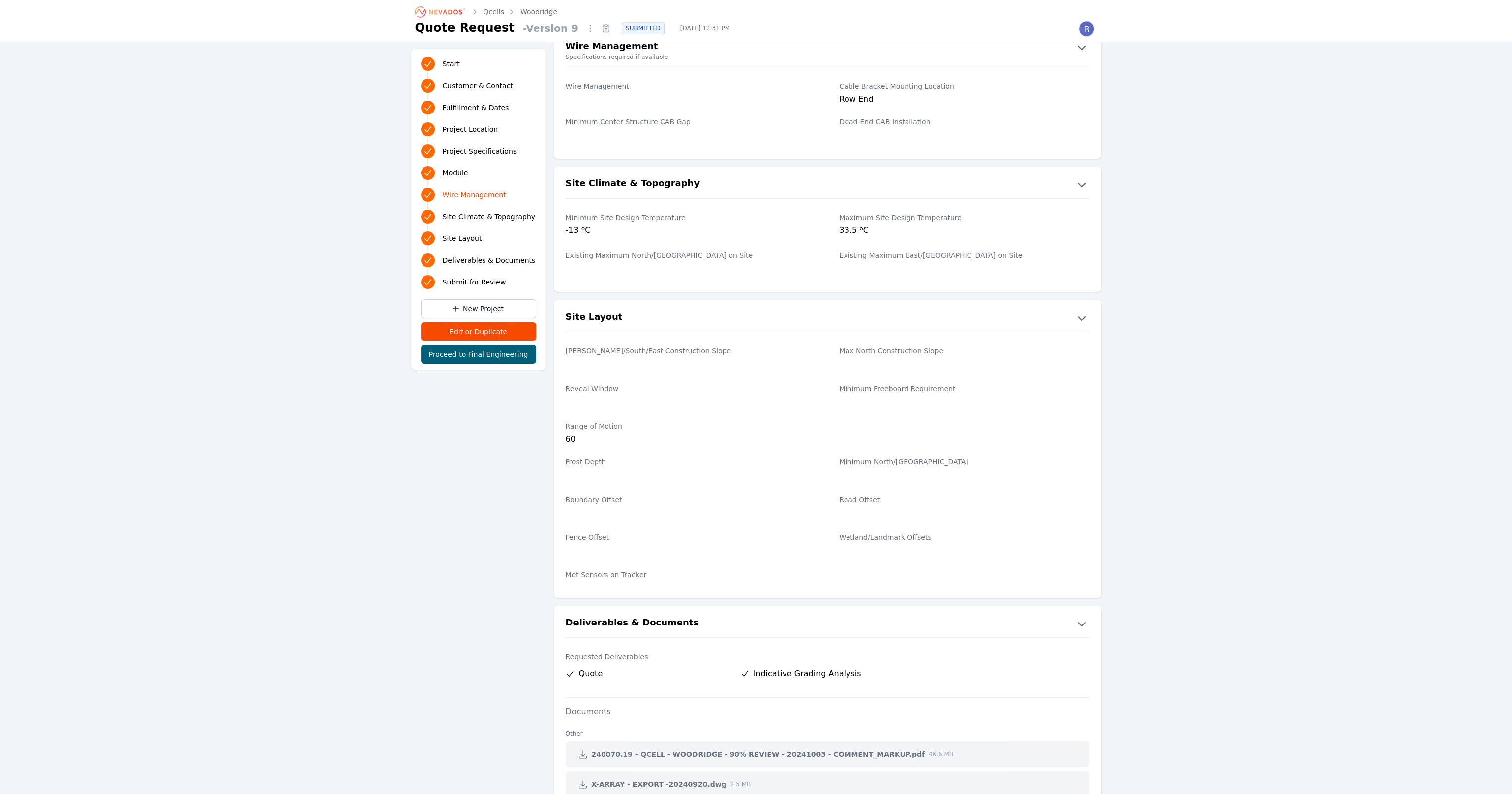
click at [422, 10] on icon "Breadcrumb" at bounding box center [440, 11] width 55 height 16
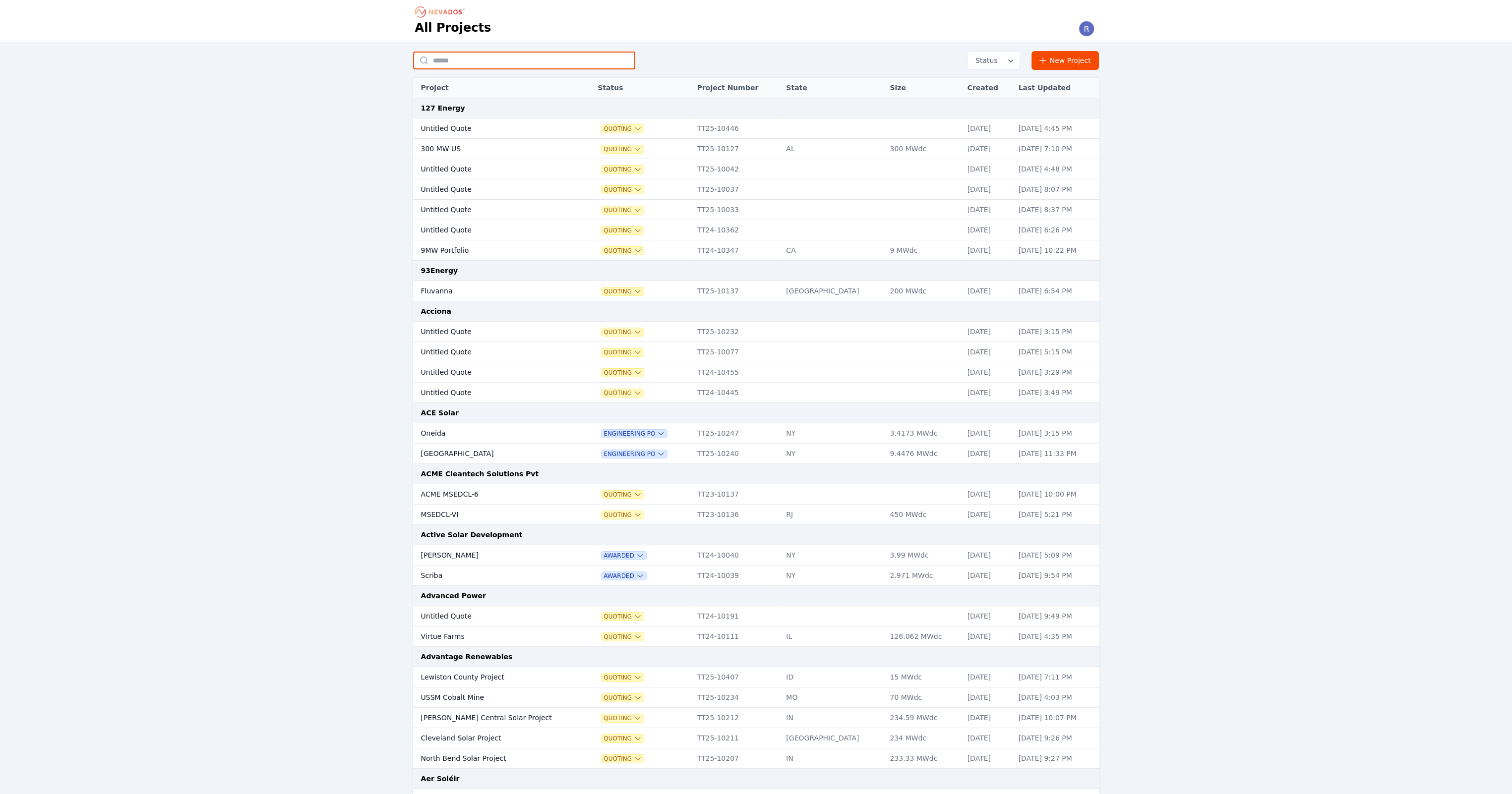
click at [469, 57] on input "text" at bounding box center [524, 60] width 222 height 18
type input "*********"
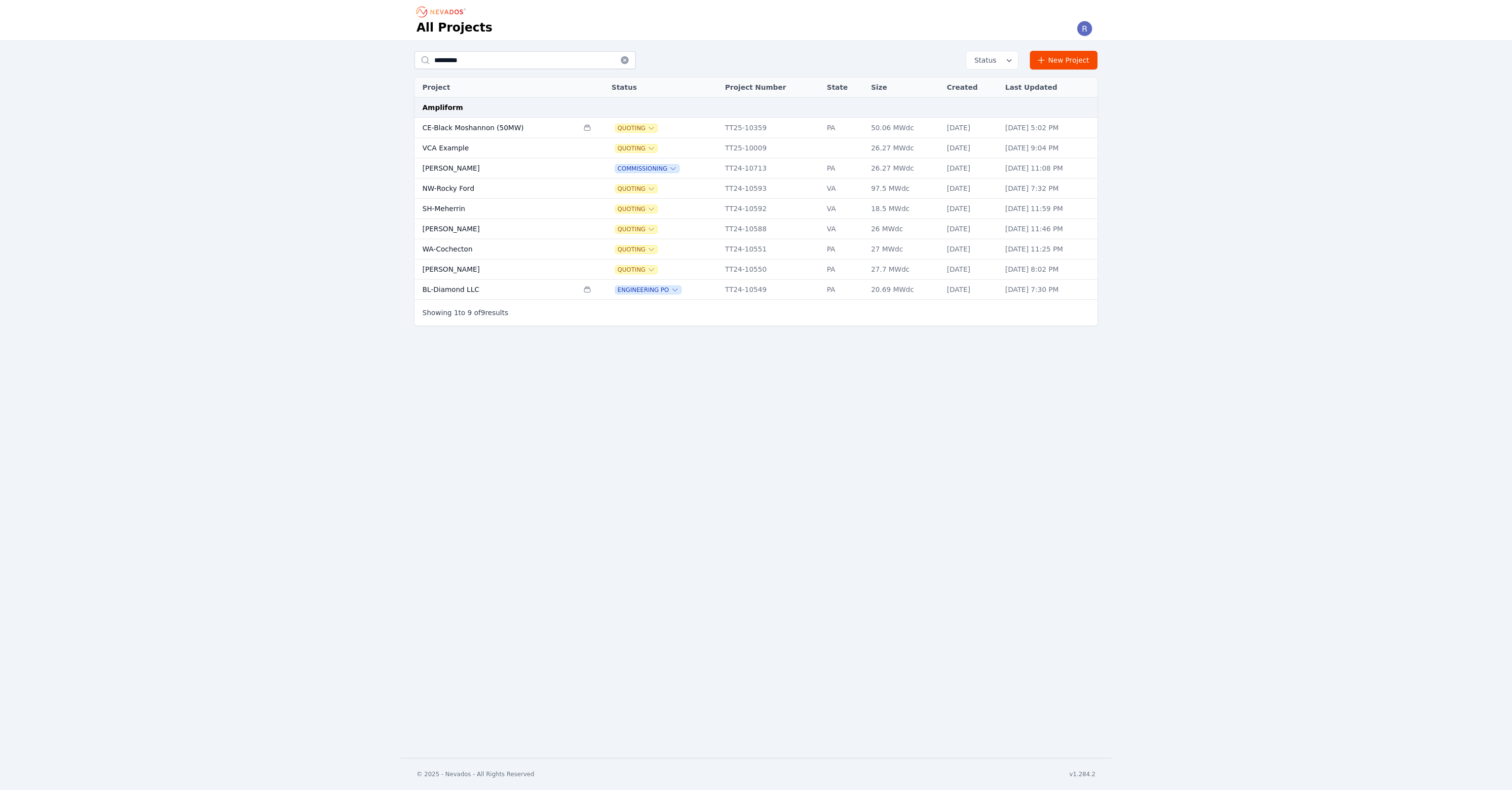
click at [530, 416] on div "All Projects ********* Status New Project Project Status Project Number State S…" at bounding box center [756, 379] width 1512 height 758
click at [529, 290] on td "BL-Diamond LLC" at bounding box center [496, 290] width 164 height 20
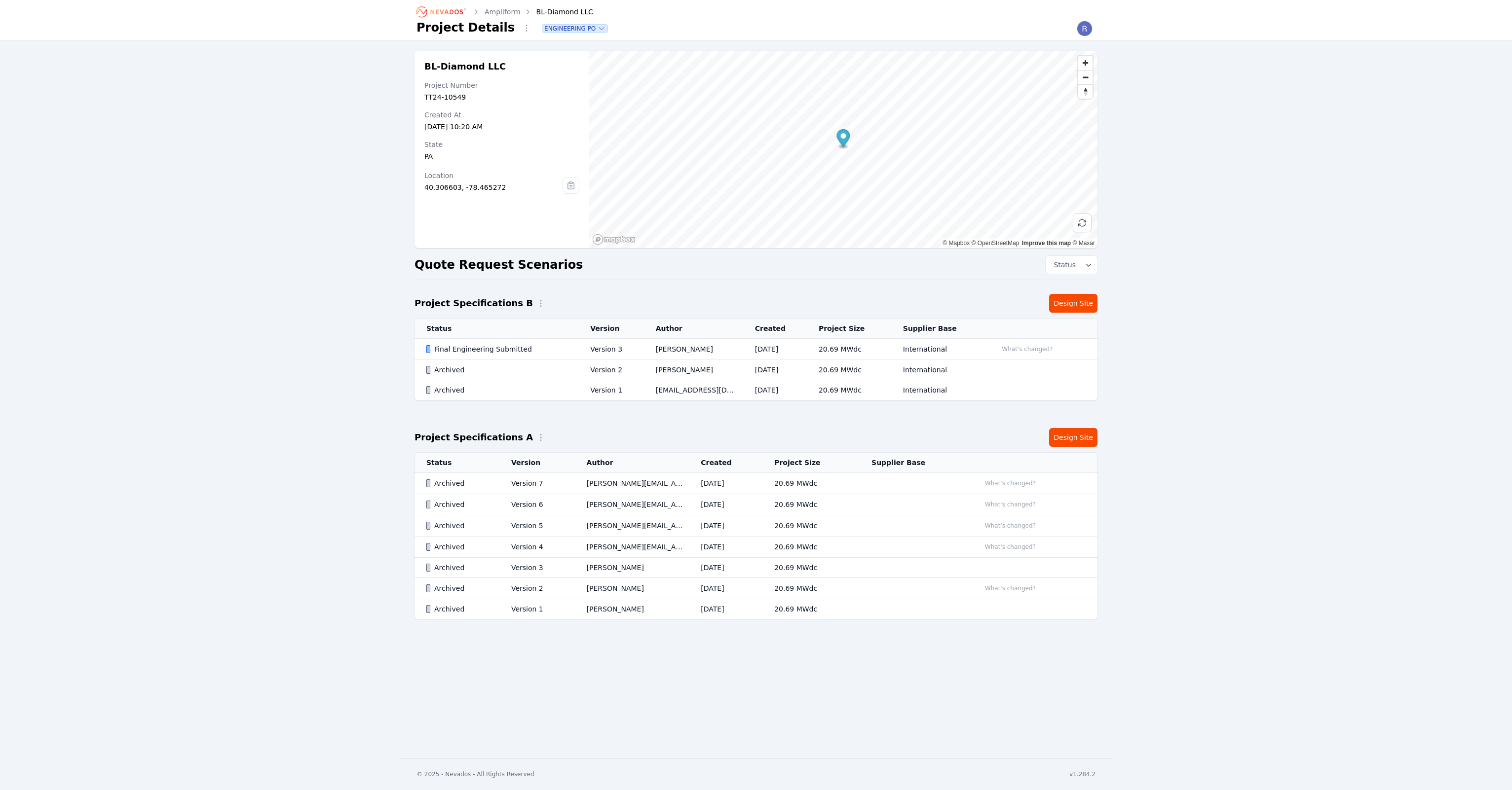
click at [497, 351] on div "Final Engineering Submitted" at bounding box center [500, 349] width 147 height 10
click at [1080, 309] on link "Design Site" at bounding box center [1073, 304] width 48 height 19
